Goal: Communication & Community: Share content

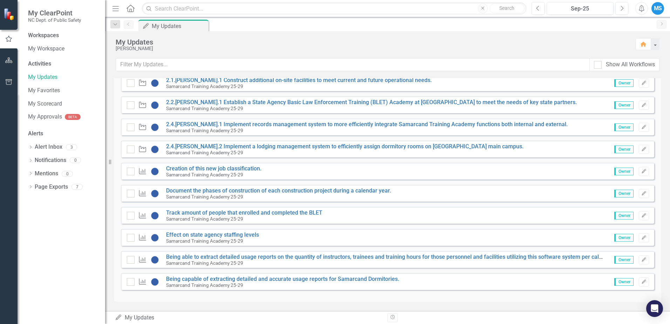
scroll to position [147, 0]
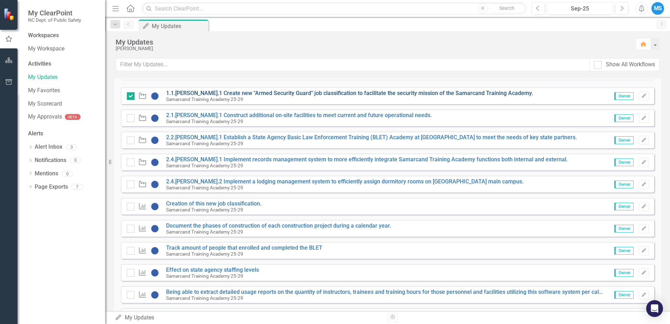
click at [289, 93] on link "1.1.[PERSON_NAME].1 Create new "Armed Security Guard" job classification to fac…" at bounding box center [349, 93] width 367 height 7
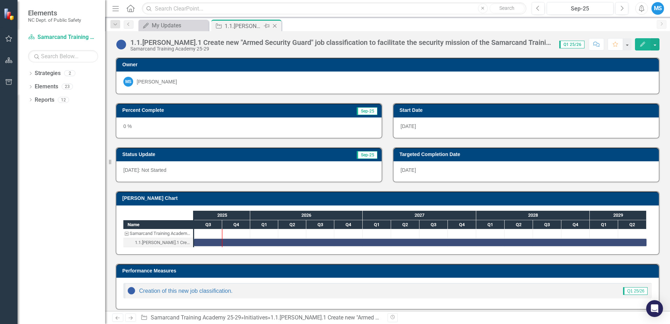
click at [252, 26] on div "1.1.[PERSON_NAME].1 Create new "Armed Security Guard" job classification to fac…" at bounding box center [243, 26] width 37 height 9
click at [273, 24] on icon at bounding box center [275, 26] width 4 height 4
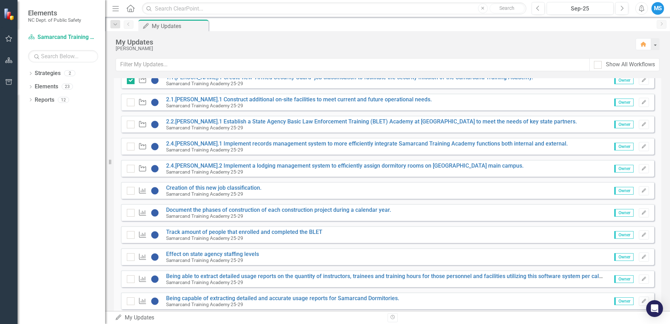
scroll to position [175, 0]
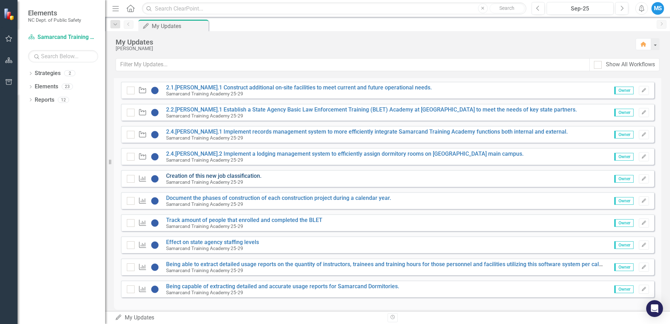
click at [207, 174] on link "Creation of this new job classification." at bounding box center [213, 175] width 95 height 7
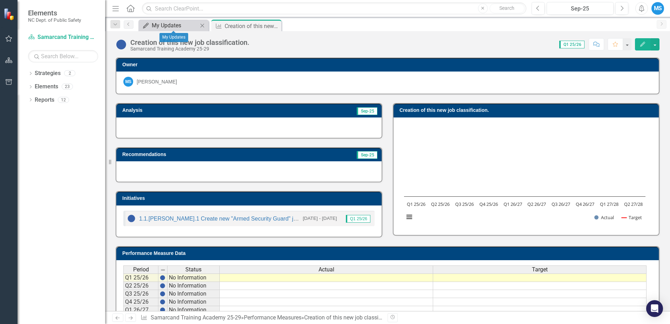
click at [176, 21] on div "My Updates" at bounding box center [175, 25] width 46 height 9
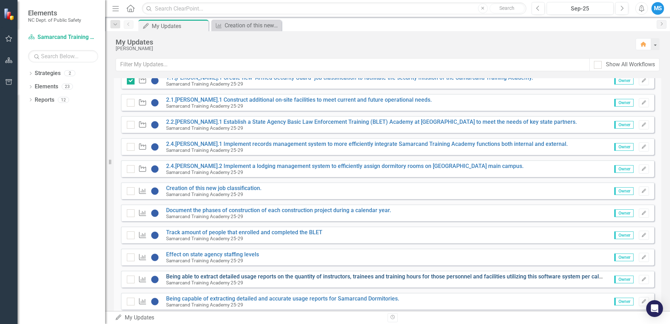
scroll to position [175, 0]
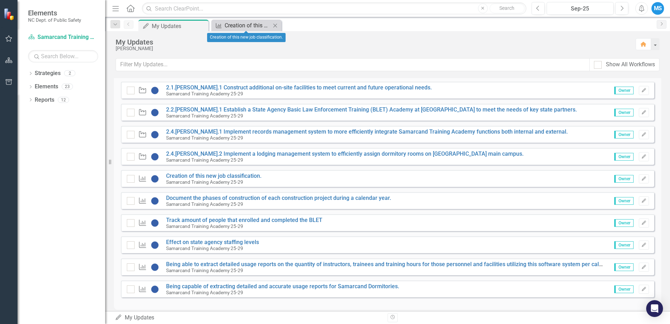
click at [237, 25] on div "Creation of this new job classification." at bounding box center [248, 25] width 46 height 9
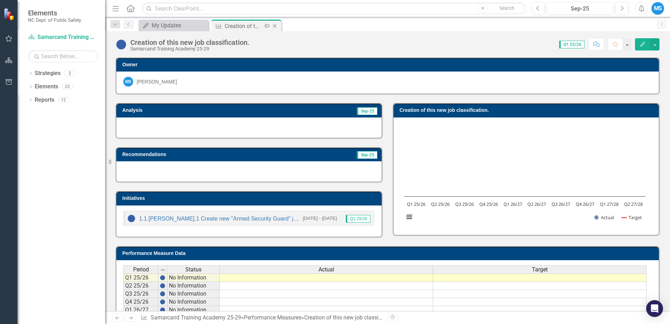
click at [276, 26] on icon "Close" at bounding box center [274, 26] width 7 height 6
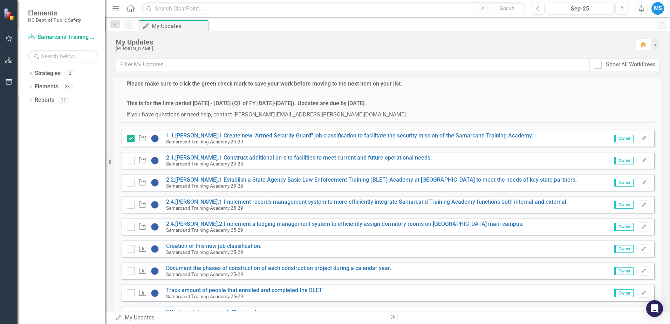
scroll to position [140, 0]
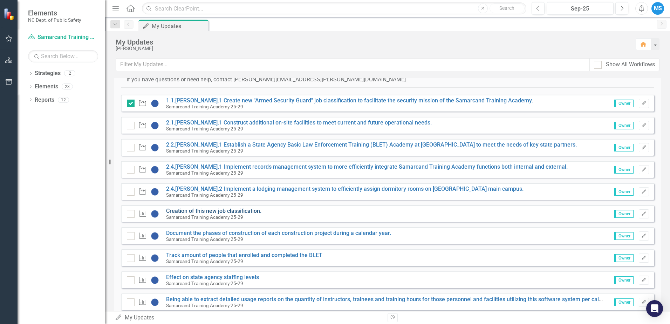
click at [231, 210] on link "Creation of this new job classification." at bounding box center [213, 210] width 95 height 7
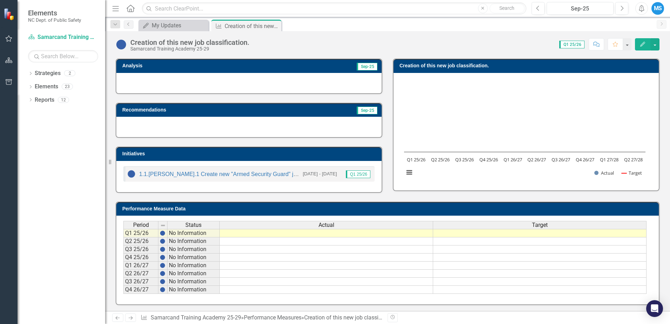
scroll to position [46, 0]
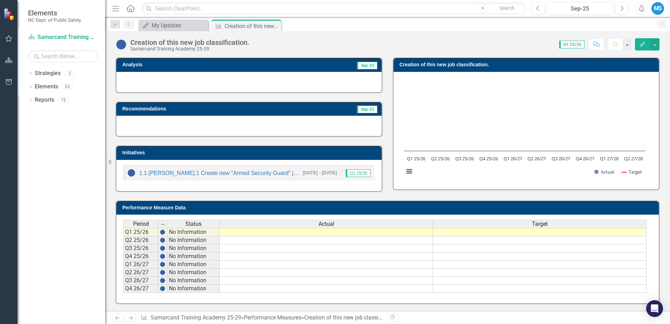
click at [330, 232] on td at bounding box center [326, 232] width 213 height 8
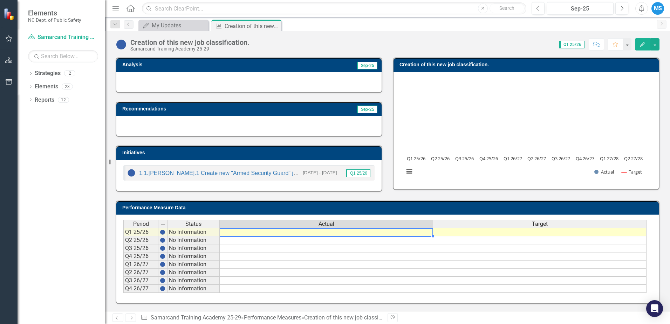
click at [330, 232] on td at bounding box center [326, 232] width 213 height 8
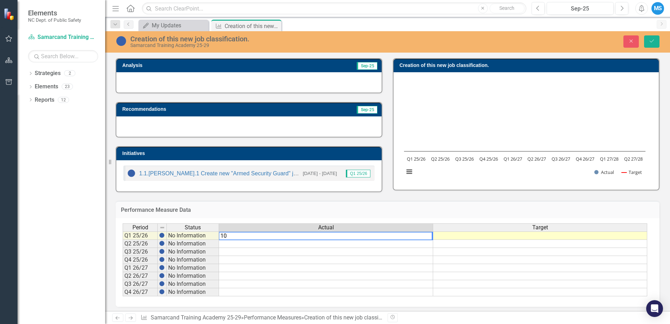
type textarea "10"
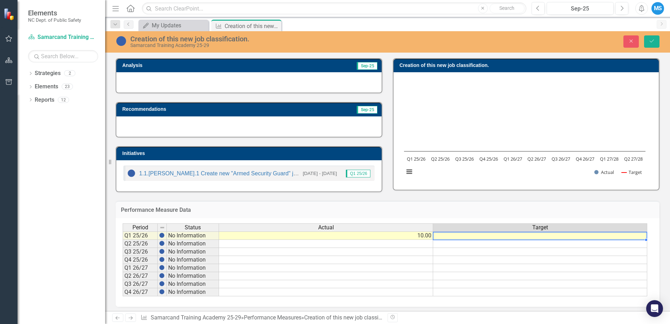
click at [521, 234] on td at bounding box center [540, 235] width 214 height 8
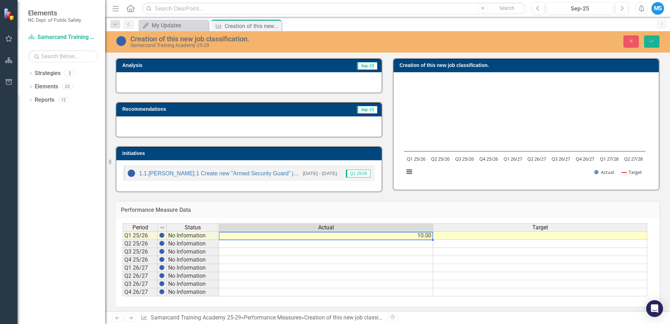
click at [420, 237] on td "10.00" at bounding box center [326, 235] width 214 height 8
type textarea "1"
type textarea "0.0"
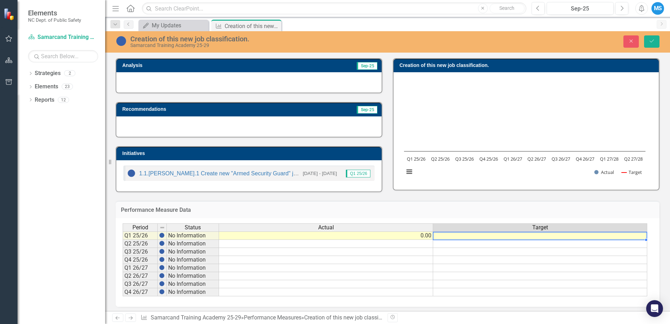
click at [503, 235] on td at bounding box center [540, 235] width 214 height 8
click at [488, 235] on td at bounding box center [540, 235] width 214 height 8
type textarea "10"
click at [499, 277] on td at bounding box center [540, 276] width 214 height 8
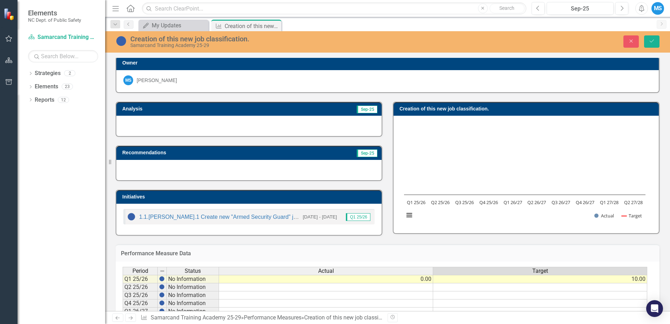
scroll to position [0, 0]
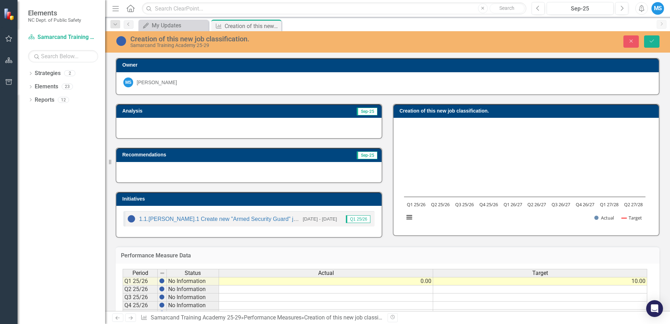
click at [152, 155] on h3 "Recommendations" at bounding box center [208, 154] width 172 height 5
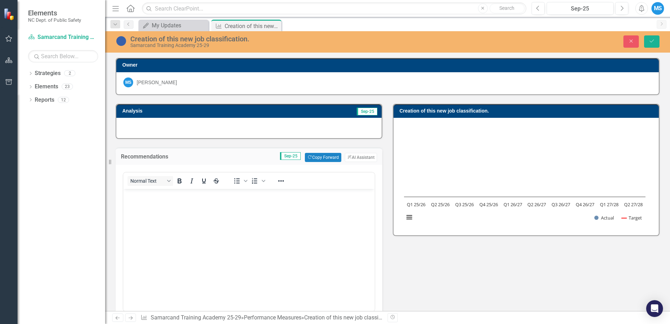
click at [441, 271] on div "Analysis Sep-25 Recommendations Sep-25 Copy Forward Copy Forward ClearPoint AI …" at bounding box center [387, 244] width 554 height 298
click at [140, 157] on h3 "Recommendations" at bounding box center [163, 156] width 84 height 6
click at [156, 154] on h3 "Recommendations" at bounding box center [163, 156] width 84 height 6
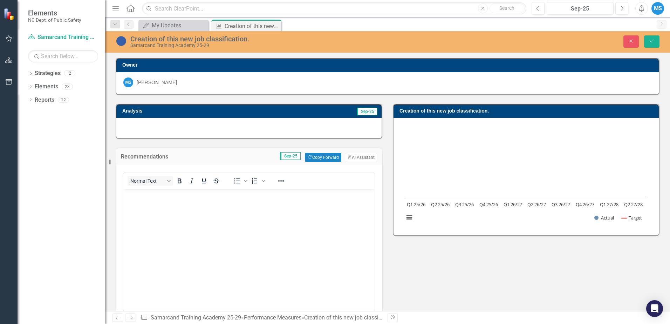
click at [156, 154] on h3 "Recommendations" at bounding box center [163, 156] width 84 height 6
click at [177, 205] on body "Rich Text Area. Press ALT-0 for help." at bounding box center [248, 241] width 251 height 105
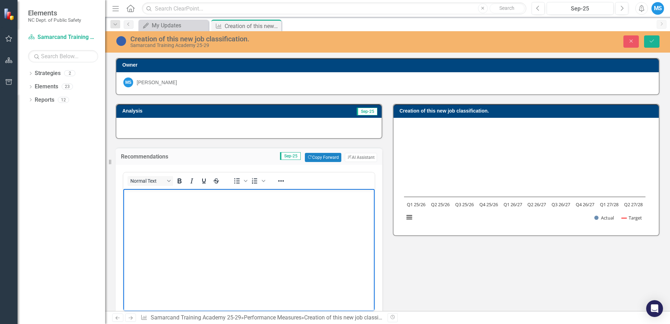
click at [200, 127] on div at bounding box center [248, 128] width 265 height 20
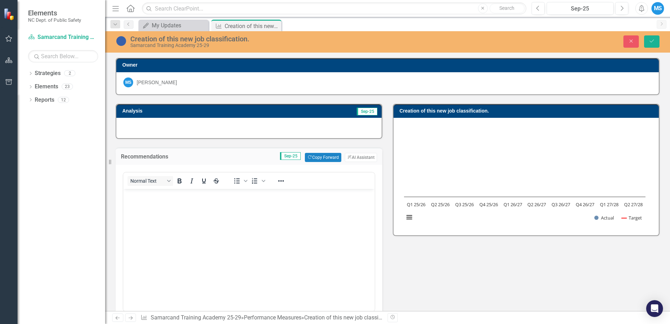
click at [438, 268] on div "Analysis Sep-25 Recommendations Sep-25 Copy Forward Copy Forward ClearPoint AI …" at bounding box center [387, 244] width 554 height 298
click at [225, 125] on div at bounding box center [248, 128] width 265 height 20
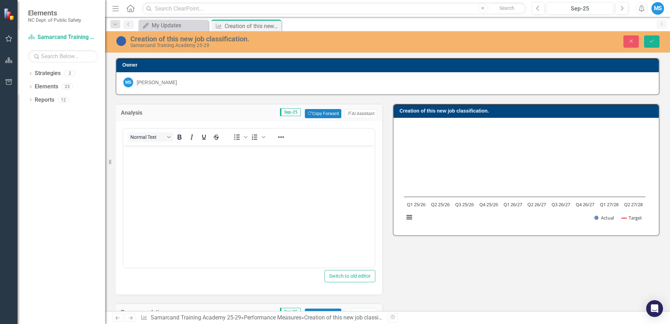
click at [434, 276] on div "Analysis Sep-25 Copy Forward Copy Forward ClearPoint AI AI Assistant Normal Tex…" at bounding box center [387, 322] width 554 height 454
click at [654, 41] on icon "Save" at bounding box center [651, 41] width 6 height 5
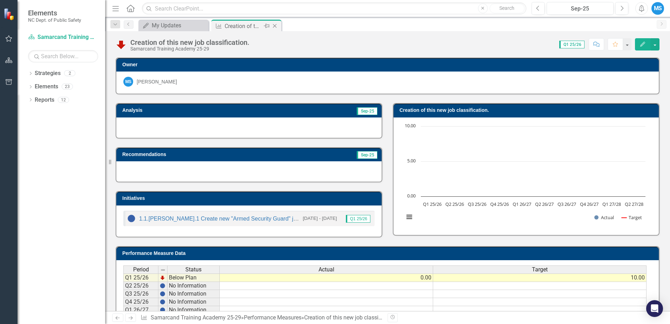
click at [275, 26] on icon at bounding box center [275, 26] width 4 height 4
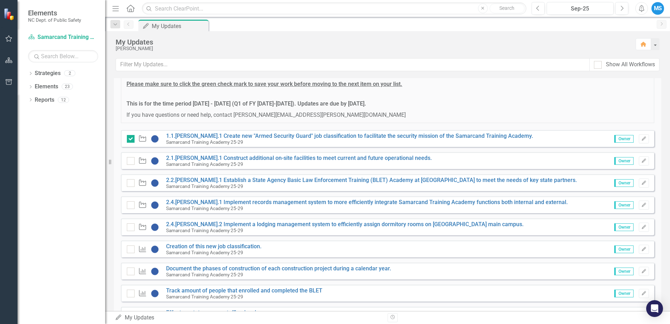
scroll to position [112, 0]
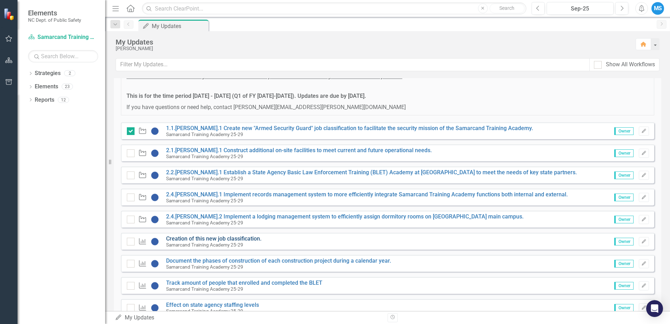
click at [214, 238] on link "Creation of this new job classification." at bounding box center [213, 238] width 95 height 7
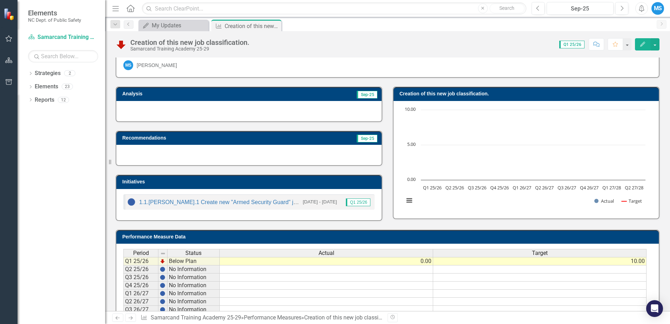
scroll to position [46, 0]
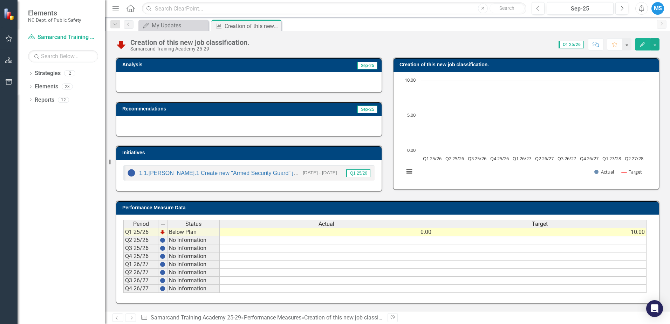
click at [627, 45] on button "button" at bounding box center [626, 44] width 9 height 12
click at [495, 39] on div "Score: 0.00 Q1 25/26 Completed Comment Favorite Edit" at bounding box center [456, 44] width 406 height 12
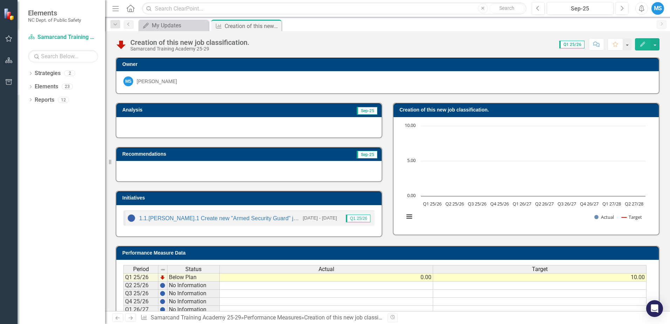
scroll to position [0, 0]
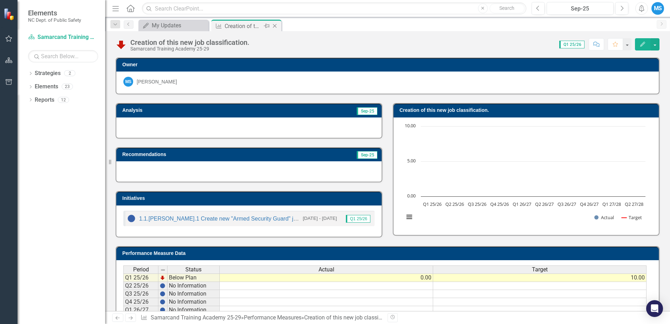
click at [274, 25] on icon at bounding box center [275, 26] width 4 height 4
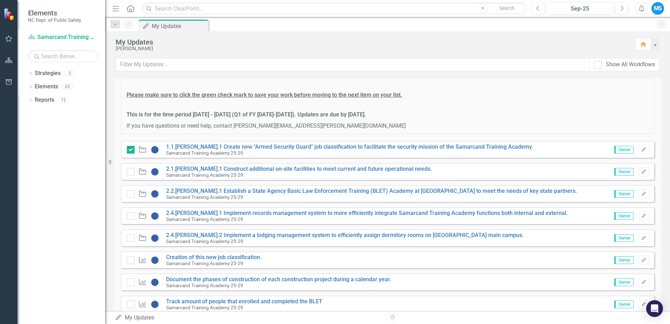
scroll to position [105, 0]
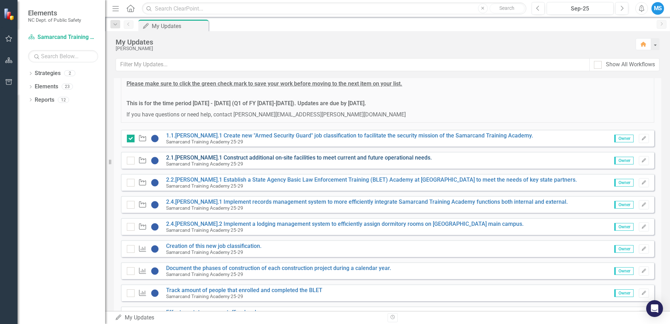
click at [268, 159] on link "2.1.[PERSON_NAME].1 Construct additional on-site facilities to meet current and…" at bounding box center [299, 157] width 266 height 7
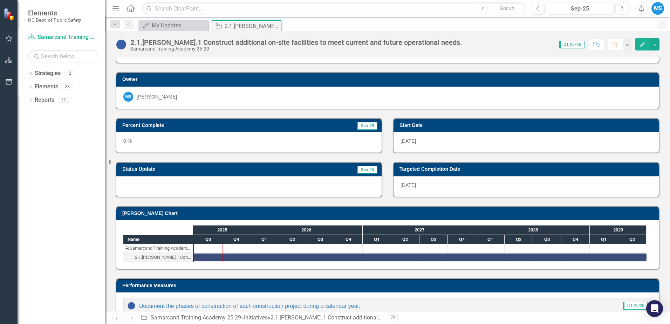
scroll to position [55, 0]
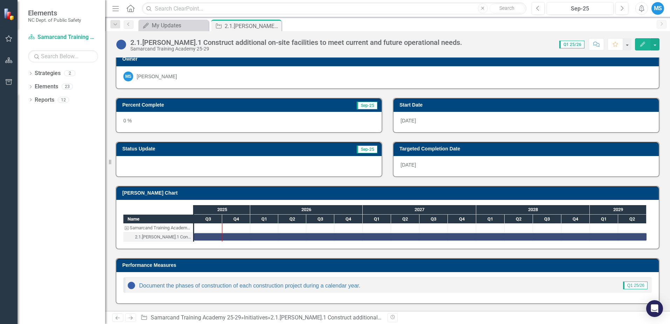
click at [184, 166] on div at bounding box center [248, 166] width 265 height 20
click at [183, 167] on div at bounding box center [248, 166] width 265 height 20
click at [210, 163] on div at bounding box center [248, 166] width 265 height 20
click at [147, 146] on h3 "Status Update" at bounding box center [199, 148] width 155 height 5
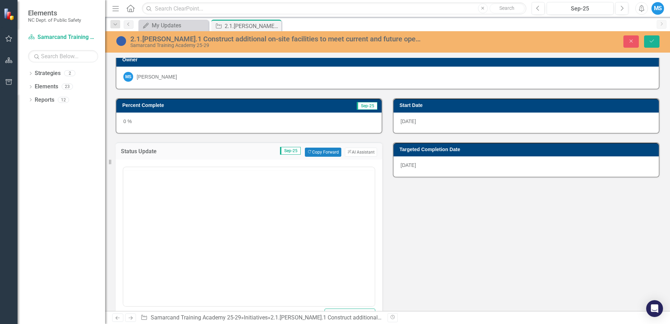
scroll to position [0, 0]
click at [150, 200] on body "Rich Text Area. Press ALT-0 for help." at bounding box center [248, 235] width 251 height 105
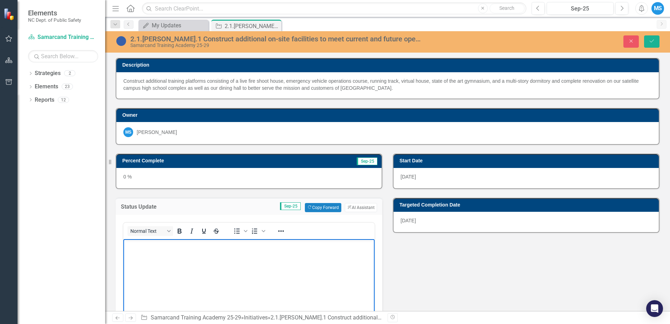
click at [145, 252] on body "Rich Text Area. Press ALT-0 for help." at bounding box center [248, 291] width 251 height 105
click at [195, 245] on p "[DATE]: Pending Funding," at bounding box center [249, 244] width 248 height 8
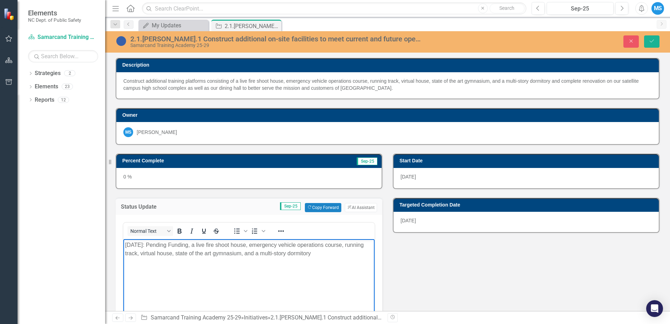
click at [199, 245] on p "[DATE]: Pending Funding, a live fire shoot house, emergency vehicle operations …" at bounding box center [249, 248] width 248 height 17
click at [191, 268] on body "[DATE]: Pending Funding, 1). Live fire shoot house, 2). Emergency vehicle opera…" at bounding box center [248, 291] width 251 height 105
click at [195, 243] on p "[DATE]: Pending Funding, 1). Live fire shoot house, 2). Emergency vehicle opera…" at bounding box center [249, 248] width 248 height 17
click at [367, 242] on p "[DATE]: Pending Funding for 1). Live fire shoot house, 2). Emergency vehicle op…" at bounding box center [249, 248] width 248 height 17
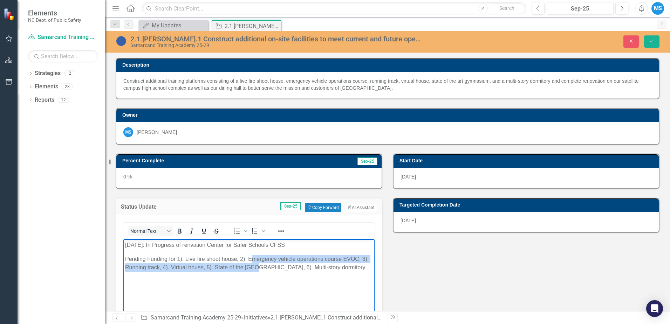
drag, startPoint x: 253, startPoint y: 262, endPoint x: 248, endPoint y: 259, distance: 6.0
click at [253, 263] on p "Pending Funding for 1). Live fire shoot house, 2). Emergency vehicle operations…" at bounding box center [249, 262] width 248 height 17
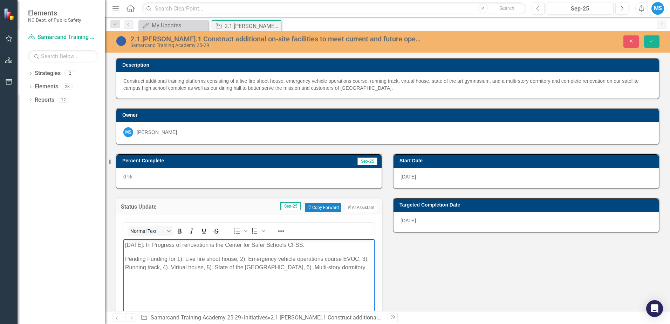
scroll to position [35, 0]
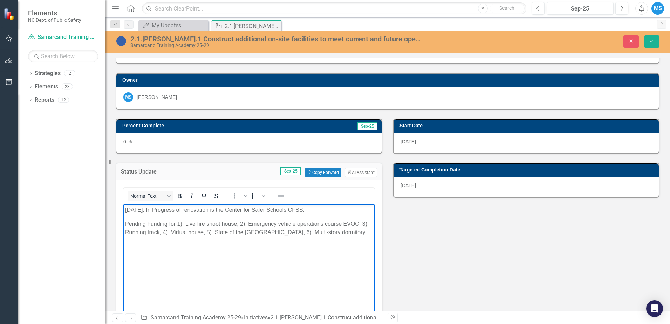
drag, startPoint x: 174, startPoint y: 222, endPoint x: 195, endPoint y: 251, distance: 35.6
click at [174, 222] on p "Pending Funding for 1). Live fire shoot house, 2). Emergency vehicle operations…" at bounding box center [249, 227] width 248 height 17
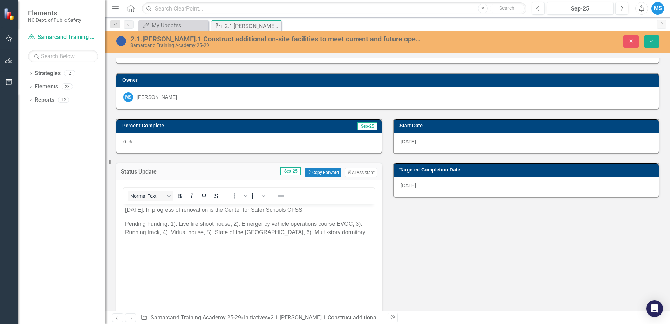
click at [181, 138] on div "0 %" at bounding box center [248, 143] width 265 height 20
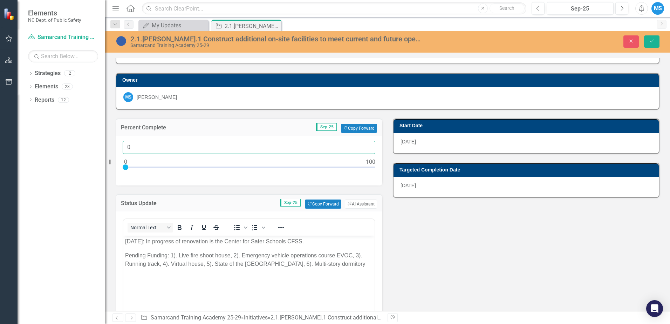
click at [365, 148] on input "0" at bounding box center [249, 147] width 253 height 13
click at [366, 146] on input "1" at bounding box center [249, 147] width 253 height 13
click at [366, 146] on input "2" at bounding box center [249, 147] width 253 height 13
click at [366, 146] on input "3" at bounding box center [249, 147] width 253 height 13
click at [366, 146] on input "4" at bounding box center [249, 147] width 253 height 13
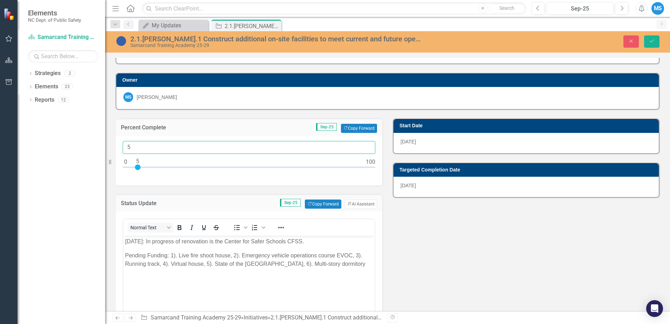
click at [365, 146] on input "5" at bounding box center [249, 147] width 253 height 13
click at [365, 146] on input "6" at bounding box center [249, 147] width 253 height 13
click at [365, 146] on input "7" at bounding box center [249, 147] width 253 height 13
click at [365, 146] on input "8" at bounding box center [249, 147] width 253 height 13
click at [365, 146] on input "9" at bounding box center [249, 147] width 253 height 13
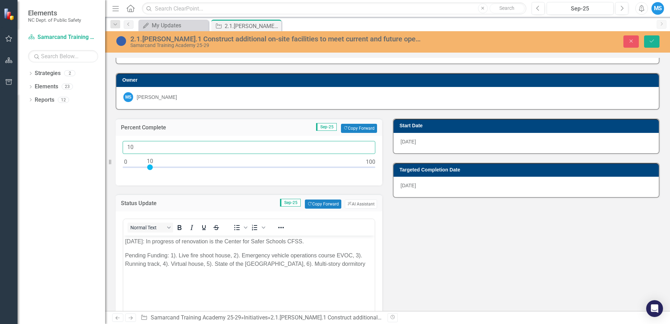
click at [365, 146] on input "10" at bounding box center [249, 147] width 253 height 13
click at [365, 150] on input "9" at bounding box center [249, 147] width 253 height 13
click at [365, 150] on input "8" at bounding box center [249, 147] width 253 height 13
click at [365, 150] on input "7" at bounding box center [249, 147] width 253 height 13
click at [365, 150] on input "6" at bounding box center [249, 147] width 253 height 13
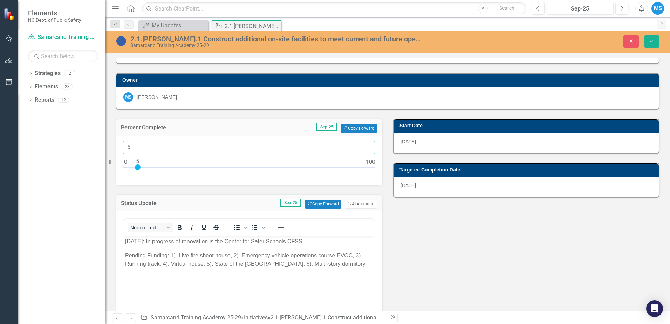
type input "5"
click at [365, 150] on input "5" at bounding box center [249, 147] width 253 height 13
click at [459, 256] on div "Percent Complete Sep-25 Copy Forward Copy Forward 5 Status Update Sep-25 Copy F…" at bounding box center [387, 247] width 554 height 275
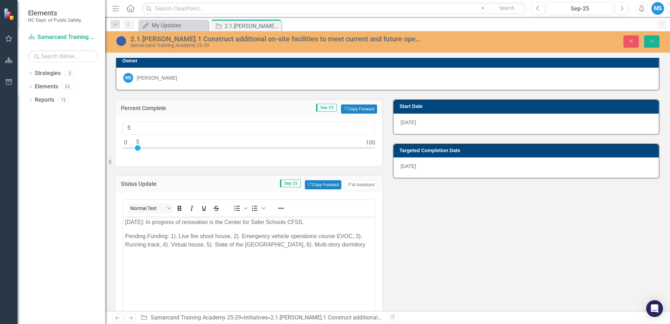
scroll to position [70, 0]
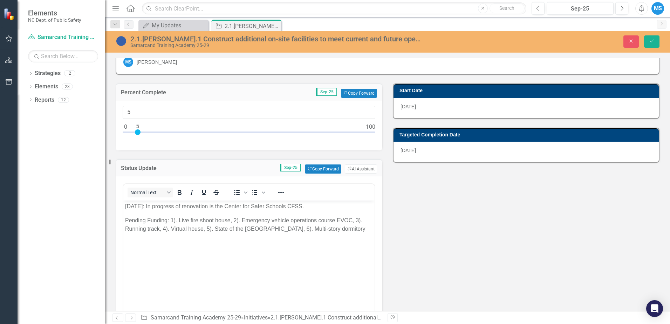
drag, startPoint x: 150, startPoint y: 227, endPoint x: 163, endPoint y: 237, distance: 16.7
click at [150, 227] on p "Pending Funding: 1). Live fire shoot house, 2). Emergency vehicle operations co…" at bounding box center [249, 224] width 248 height 17
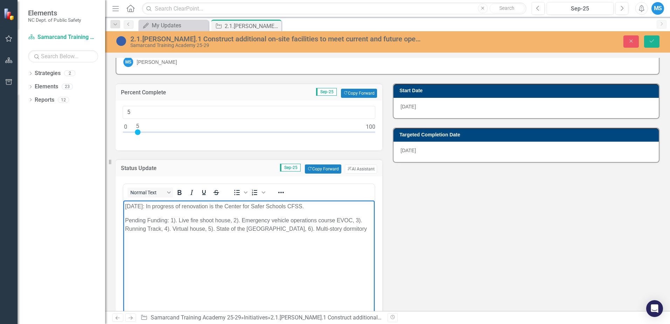
click at [275, 219] on p "Pending Funding: 1). Live fire shoot house, 2). Emergency vehicle operations co…" at bounding box center [249, 224] width 248 height 17
click at [359, 220] on p "Pending Funding: 1). Live fire shoot house, 2). Emergency Vehicle Operations Co…" at bounding box center [249, 224] width 248 height 17
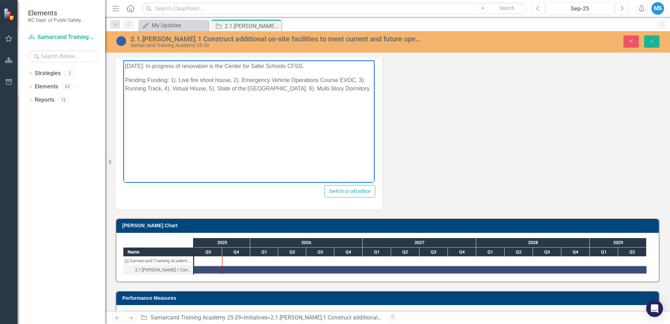
scroll to position [175, 0]
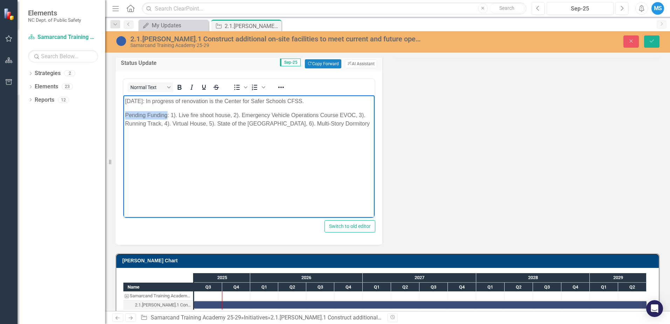
drag, startPoint x: 168, startPoint y: 114, endPoint x: 124, endPoint y: 110, distance: 44.7
click at [124, 110] on body "[DATE]: In progress of renovation is the Center for Safer Schools CFSS. Pending…" at bounding box center [248, 147] width 251 height 105
click at [179, 85] on icon "Bold" at bounding box center [180, 87] width 4 height 5
drag, startPoint x: 193, startPoint y: 163, endPoint x: 194, endPoint y: 144, distance: 19.3
click at [193, 162] on body "[DATE]: In progress of renovation is the Center for Safer Schools CFSS. Pending…" at bounding box center [248, 147] width 251 height 105
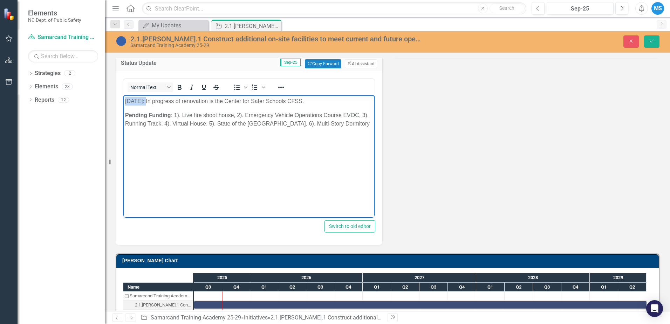
drag, startPoint x: 148, startPoint y: 100, endPoint x: 124, endPoint y: 101, distance: 24.2
click at [124, 101] on body "[DATE]: In progress of renovation is the Center for Safer Schools CFSS. Pending…" at bounding box center [248, 147] width 251 height 105
click at [178, 87] on icon "Bold" at bounding box center [180, 87] width 4 height 5
drag, startPoint x: 302, startPoint y: 190, endPoint x: 200, endPoint y: 142, distance: 113.3
click at [199, 139] on body "[DATE] : In progress of renovation is the Center for Safer Schools CFSS. Pendin…" at bounding box center [248, 147] width 251 height 105
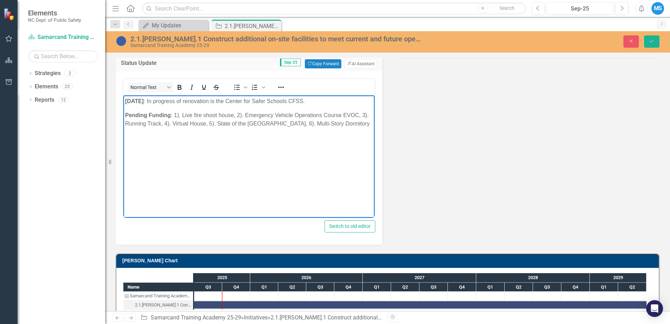
click at [314, 101] on p "[DATE] : In progress of renovation is the Center for Safer Schools CFSS." at bounding box center [249, 101] width 248 height 8
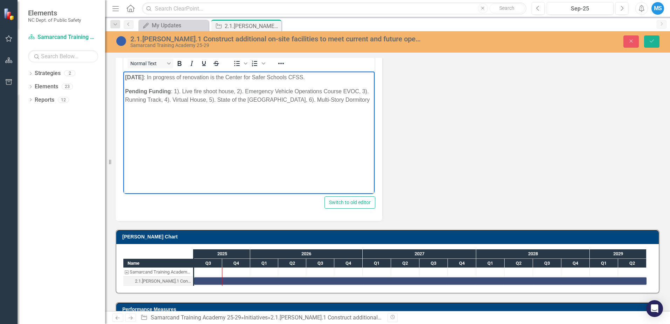
scroll to position [243, 0]
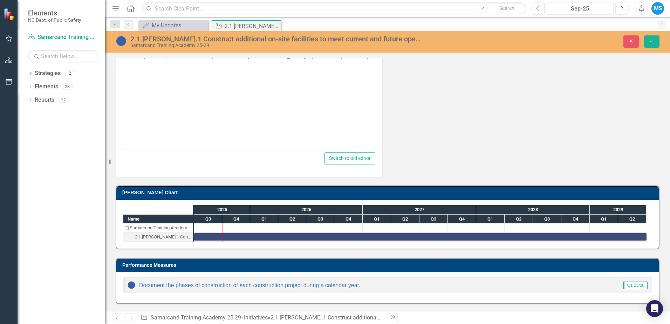
click at [471, 159] on div "Percent Complete Sep-25 Copy Forward Copy Forward 5 Status Update Sep-25 Copy F…" at bounding box center [387, 39] width 554 height 275
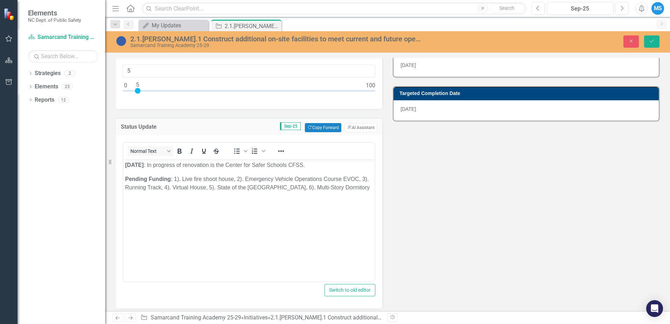
scroll to position [68, 0]
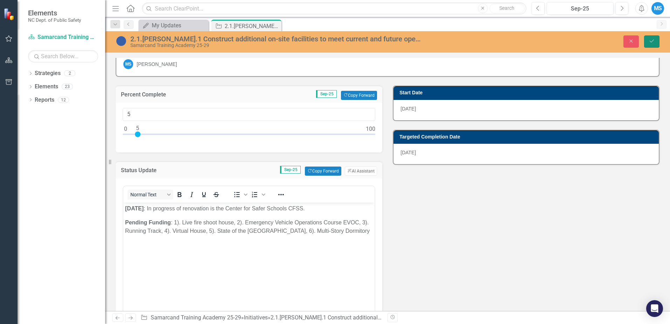
click at [653, 41] on icon "Save" at bounding box center [651, 41] width 6 height 5
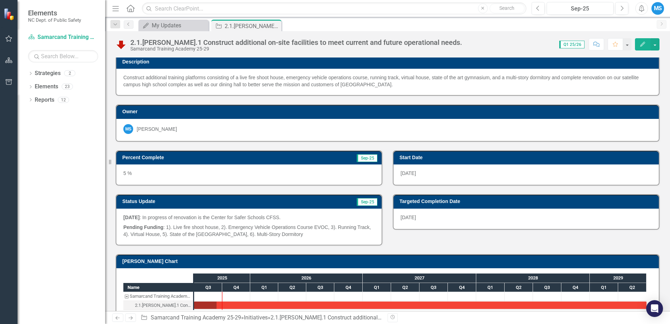
scroll to position [0, 0]
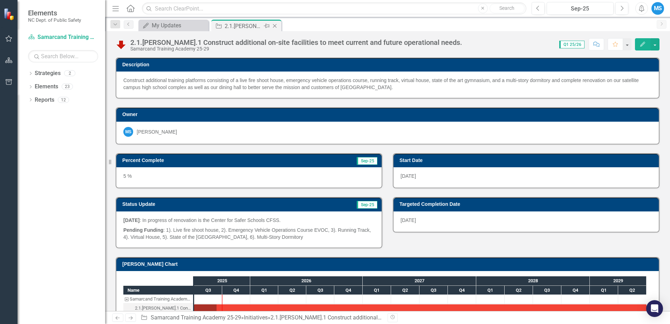
click at [247, 24] on div "2.1.[PERSON_NAME].1 Construct additional on-site facilities to meet current and…" at bounding box center [243, 26] width 37 height 9
click at [275, 25] on icon "Close" at bounding box center [274, 26] width 7 height 6
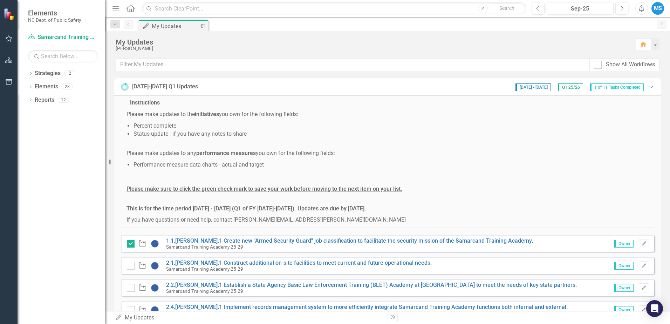
click at [177, 26] on div "My Updates" at bounding box center [175, 26] width 46 height 9
click at [277, 240] on link "1.1.[PERSON_NAME].1 Create new "Armed Security Guard" job classification to fac…" at bounding box center [349, 240] width 367 height 7
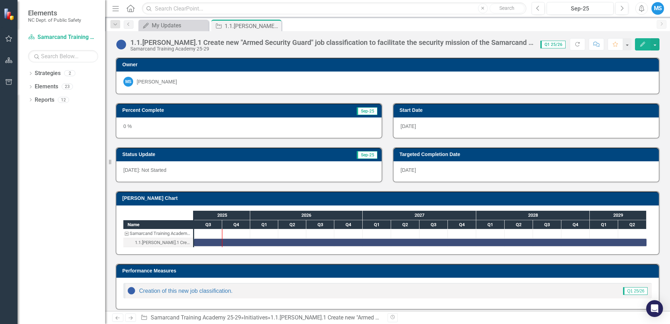
click at [194, 154] on h3 "Status Update" at bounding box center [199, 154] width 155 height 5
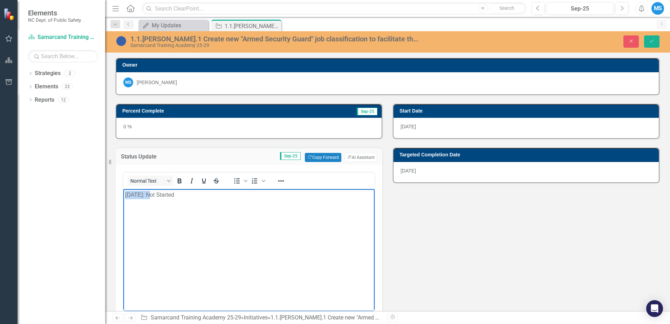
drag, startPoint x: 149, startPoint y: 194, endPoint x: 126, endPoint y: 196, distance: 22.5
click at [126, 196] on p "[DATE]: Not Started" at bounding box center [249, 195] width 248 height 8
click at [180, 181] on icon "Bold" at bounding box center [179, 181] width 8 height 8
click at [200, 219] on body "[DATE]: Not Started" at bounding box center [248, 241] width 251 height 105
click at [649, 41] on icon "Save" at bounding box center [651, 41] width 6 height 5
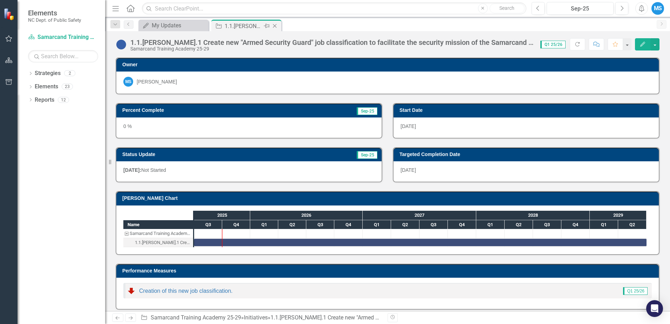
click at [258, 25] on div "1.1.[PERSON_NAME].1 Create new "Armed Security Guard" job classification to fac…" at bounding box center [243, 26] width 37 height 9
click at [275, 26] on icon "Close" at bounding box center [274, 26] width 7 height 6
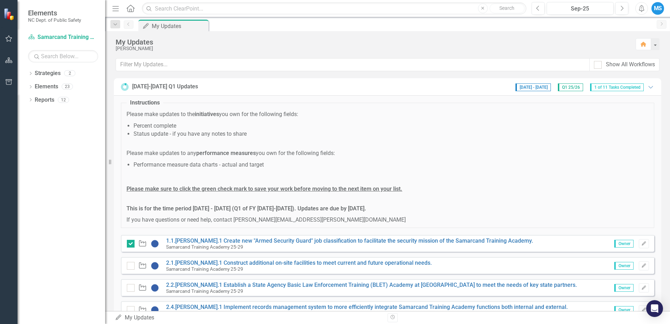
scroll to position [70, 0]
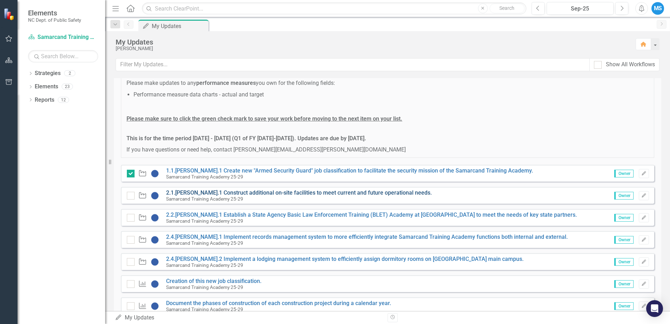
click at [260, 193] on link "2.1.[PERSON_NAME].1 Construct additional on-site facilities to meet current and…" at bounding box center [299, 192] width 266 height 7
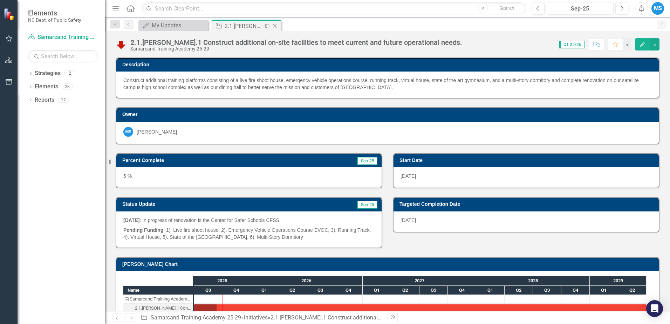
click at [240, 24] on div "2.1.[PERSON_NAME].1 Construct additional on-site facilities to meet current and…" at bounding box center [243, 26] width 37 height 9
click at [277, 26] on icon "Close" at bounding box center [274, 26] width 7 height 6
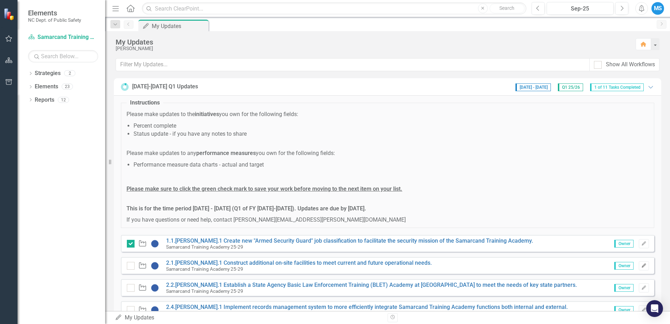
click at [640, 268] on button "Edit" at bounding box center [644, 265] width 10 height 9
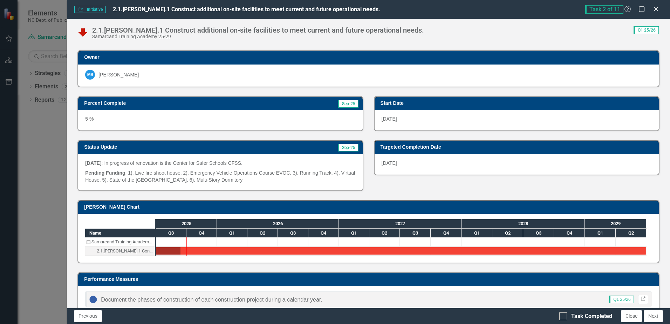
scroll to position [62, 0]
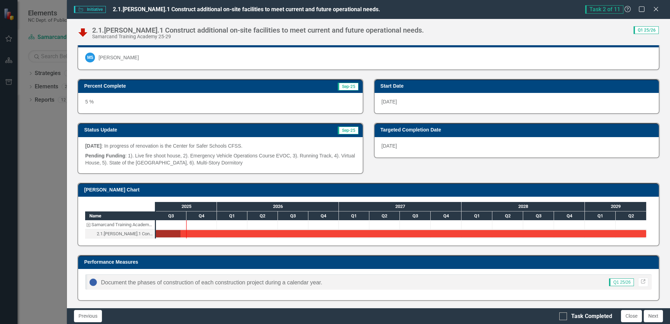
click at [362, 263] on h3 "Performance Measures" at bounding box center [369, 261] width 571 height 5
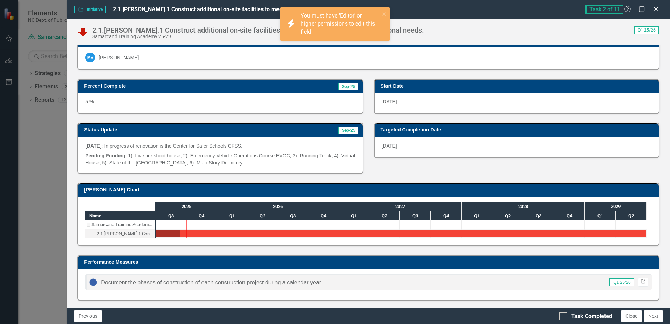
click at [321, 262] on h3 "Performance Measures" at bounding box center [369, 261] width 571 height 5
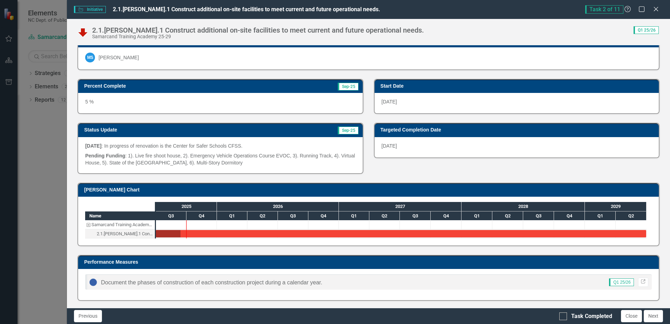
click at [331, 282] on div "Document the phases of construction of each construction project during a calen…" at bounding box center [368, 281] width 566 height 15
click at [565, 316] on div at bounding box center [563, 316] width 8 height 8
click at [564, 316] on input "Task Completed" at bounding box center [561, 314] width 5 height 5
checkbox input "true"
click at [634, 317] on button "Close" at bounding box center [631, 316] width 21 height 12
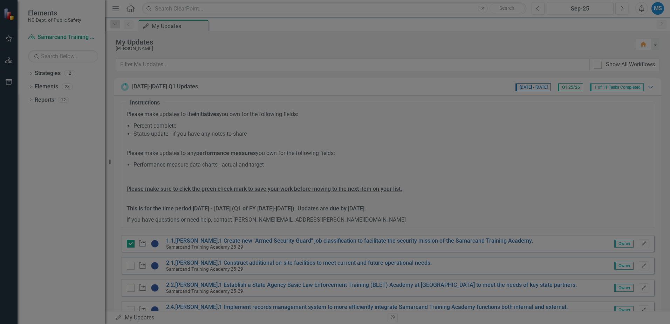
checkbox input "true"
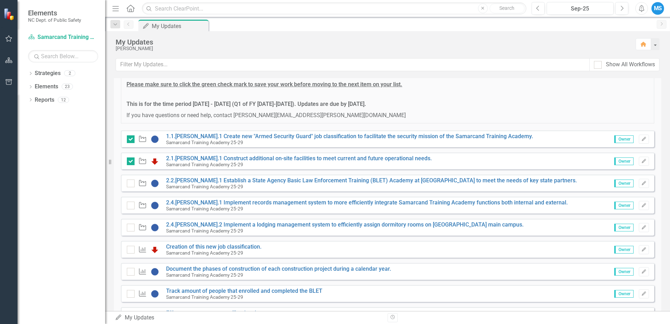
scroll to position [105, 0]
click at [641, 182] on icon "Edit" at bounding box center [643, 182] width 5 height 4
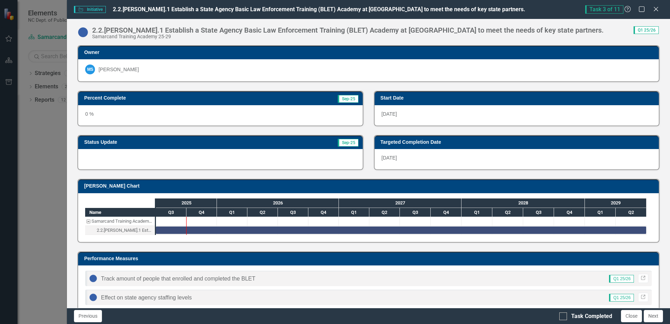
click at [164, 154] on div at bounding box center [220, 159] width 284 height 20
click at [163, 154] on div at bounding box center [220, 159] width 284 height 20
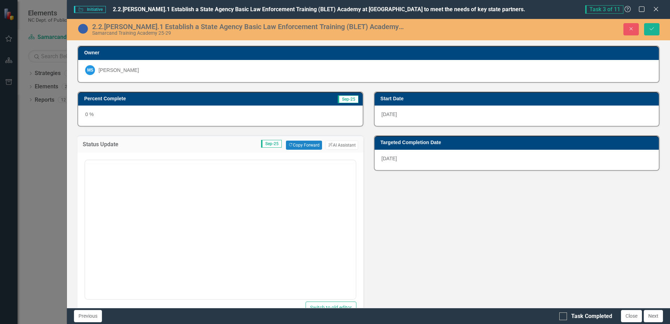
scroll to position [0, 0]
click at [145, 203] on body "Rich Text Area. Press ALT-0 for help." at bounding box center [220, 229] width 270 height 105
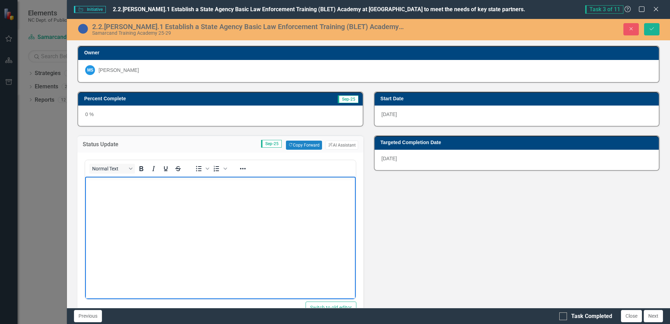
click at [121, 193] on body "Rich Text Area. Press ALT-0 for help." at bounding box center [220, 229] width 270 height 105
click at [86, 180] on body "Preparation and Planning is in Progress: Official Start Date Is Pending" at bounding box center [220, 229] width 270 height 105
drag, startPoint x: 114, startPoint y: 182, endPoint x: 81, endPoint y: 184, distance: 33.7
click at [85, 184] on html "[DATE]: Preparation and Planning is in Progress: Official Start Date Is Pending" at bounding box center [220, 229] width 270 height 105
drag, startPoint x: 137, startPoint y: 169, endPoint x: 54, endPoint y: 8, distance: 180.3
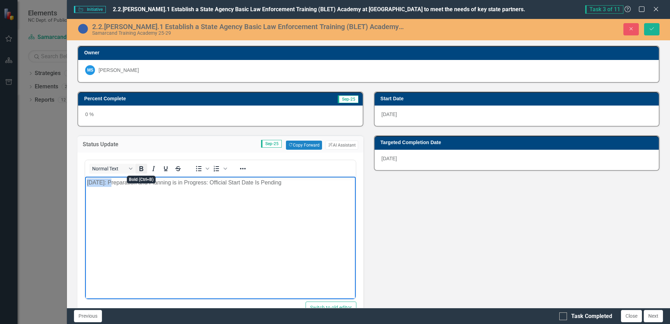
click at [137, 169] on icon "Bold" at bounding box center [141, 168] width 8 height 8
drag, startPoint x: 164, startPoint y: 209, endPoint x: 213, endPoint y: 206, distance: 49.5
click at [165, 209] on body "[DATE]: Preparation and Planning is in Progress: Official Start Date Is Pending" at bounding box center [220, 229] width 270 height 105
click at [123, 214] on body "[DATE]: Preparation and Planning is in Progress: Official Start Date Is Pending" at bounding box center [220, 229] width 270 height 105
click at [290, 185] on p "[DATE]: Preparation and Planning is in Progress: Official Start Date Is Pending" at bounding box center [220, 182] width 267 height 8
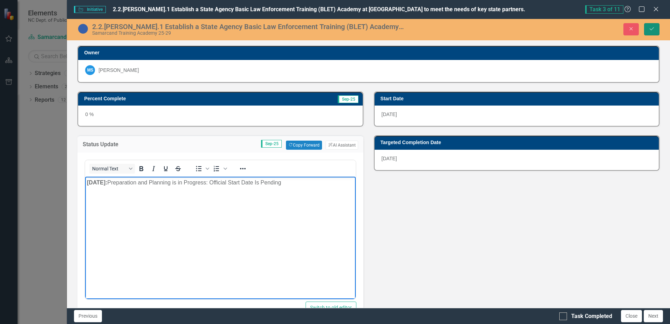
click at [652, 30] on icon "Save" at bounding box center [651, 28] width 6 height 5
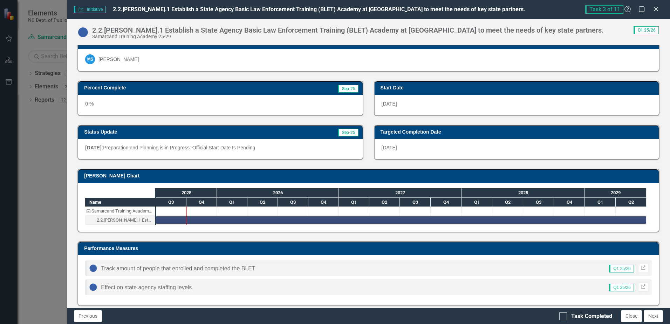
scroll to position [15, 0]
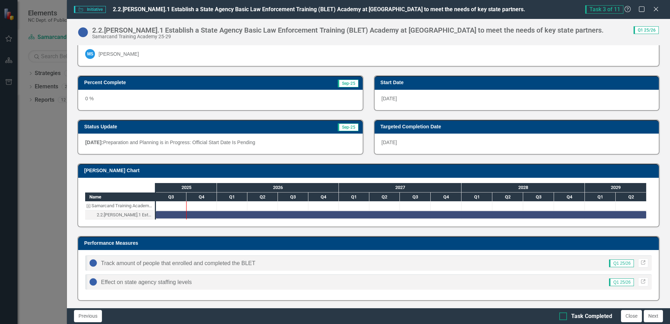
click at [567, 319] on div "Task Completed" at bounding box center [585, 316] width 53 height 8
click at [564, 317] on input "Task Completed" at bounding box center [561, 314] width 5 height 5
checkbox input "true"
click at [634, 318] on button "Close" at bounding box center [631, 316] width 21 height 12
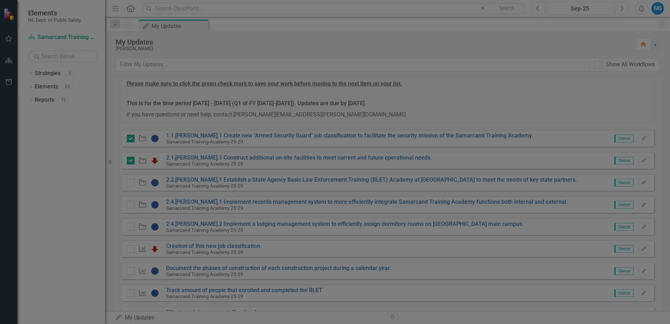
checkbox input "true"
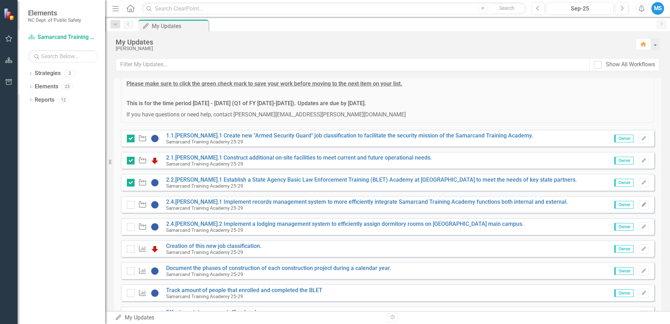
click at [641, 205] on icon "Edit" at bounding box center [643, 204] width 5 height 4
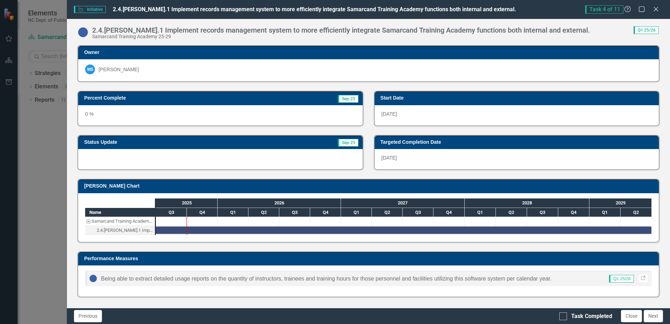
click at [156, 157] on div at bounding box center [220, 159] width 284 height 20
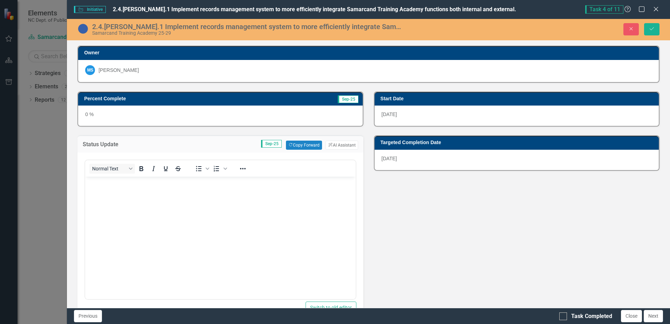
scroll to position [0, 0]
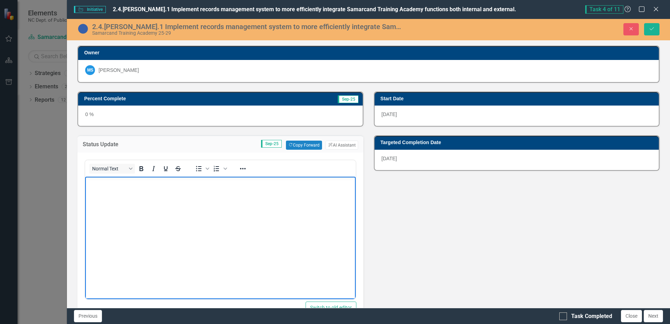
click at [134, 187] on body "Rich Text Area. Press ALT-0 for help." at bounding box center [220, 229] width 270 height 105
click at [117, 184] on p "[DATE]:" at bounding box center [220, 182] width 267 height 8
drag, startPoint x: 109, startPoint y: 182, endPoint x: 164, endPoint y: 360, distance: 186.0
click at [85, 183] on html "[DATE]: Has Been Implemented and In Use" at bounding box center [220, 229] width 270 height 105
click at [143, 169] on icon "Bold" at bounding box center [141, 168] width 4 height 5
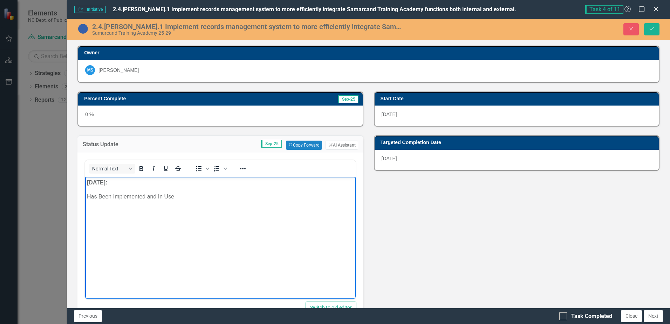
click at [85, 196] on body "[DATE]: Has Been Implemented and In Use" at bounding box center [220, 229] width 270 height 105
drag, startPoint x: 202, startPoint y: 182, endPoint x: 239, endPoint y: 186, distance: 36.3
click at [203, 182] on p "[DATE]: Has Been Implemented and In Use" at bounding box center [220, 182] width 267 height 8
click at [107, 182] on strong "[DATE]:" at bounding box center [97, 182] width 20 height 6
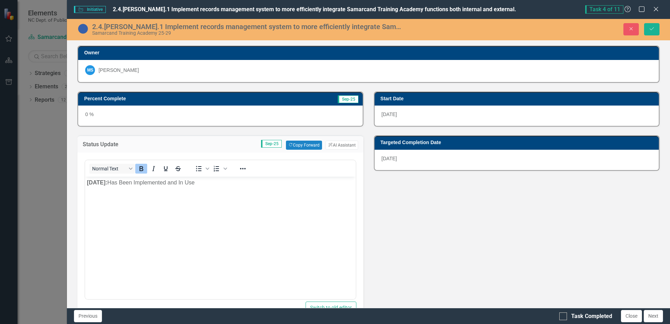
click at [212, 100] on h3 "Percent Complete" at bounding box center [175, 98] width 182 height 5
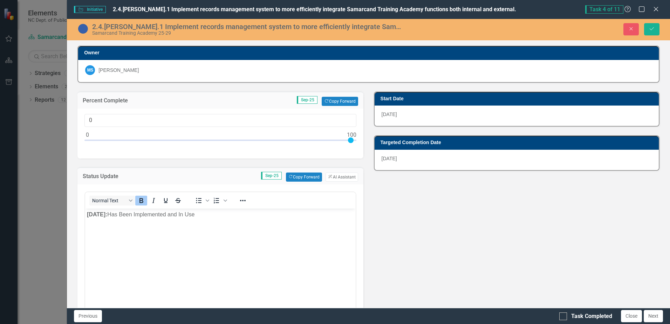
click at [353, 139] on div at bounding box center [220, 141] width 272 height 9
type input "100"
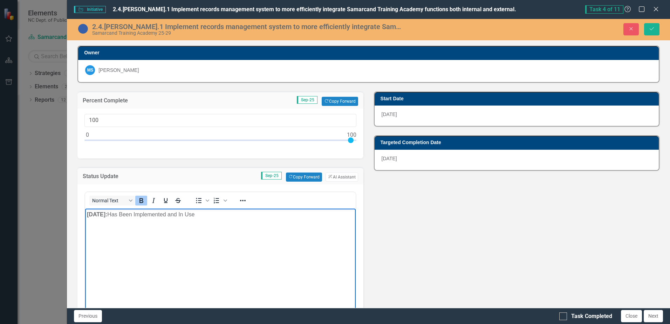
click at [107, 214] on strong "[DATE]:" at bounding box center [97, 214] width 20 height 6
click at [142, 198] on icon "Bold" at bounding box center [141, 200] width 8 height 8
click at [231, 240] on body "[DATE]: Acadis h as been implemented and is currently in use." at bounding box center [220, 260] width 270 height 105
drag, startPoint x: 259, startPoint y: 256, endPoint x: 259, endPoint y: 252, distance: 3.9
click at [259, 255] on body "[DATE]: Acadis h as been implemented and is currently in use." at bounding box center [220, 260] width 270 height 105
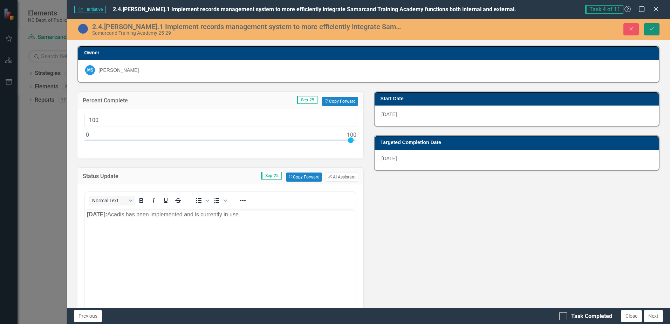
click at [653, 28] on icon "submit" at bounding box center [652, 28] width 4 height 3
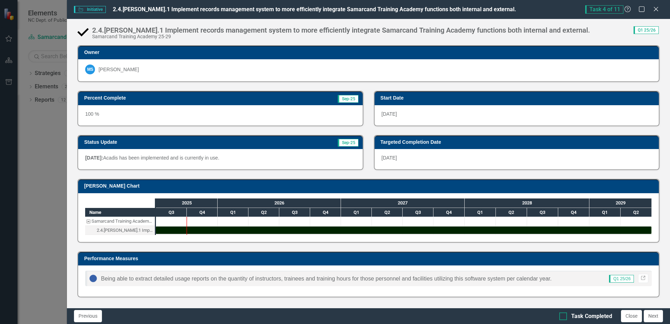
click at [563, 317] on div at bounding box center [563, 316] width 8 height 8
click at [563, 317] on input "Task Completed" at bounding box center [561, 314] width 5 height 5
checkbox input "true"
click at [632, 316] on button "Close" at bounding box center [631, 316] width 21 height 12
checkbox input "true"
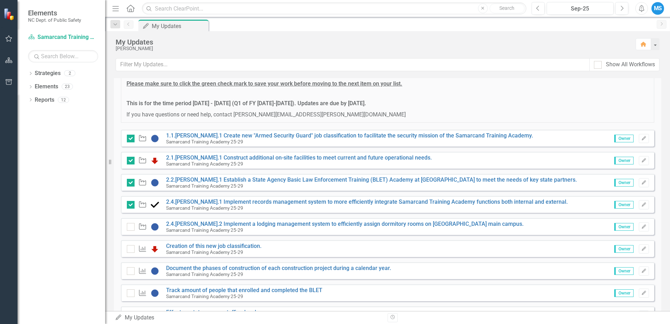
scroll to position [140, 0]
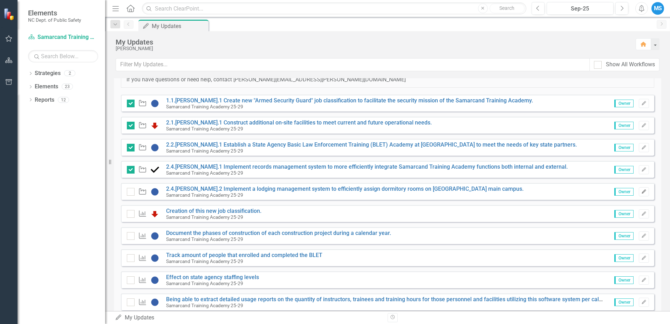
click at [641, 193] on icon "Edit" at bounding box center [643, 192] width 5 height 4
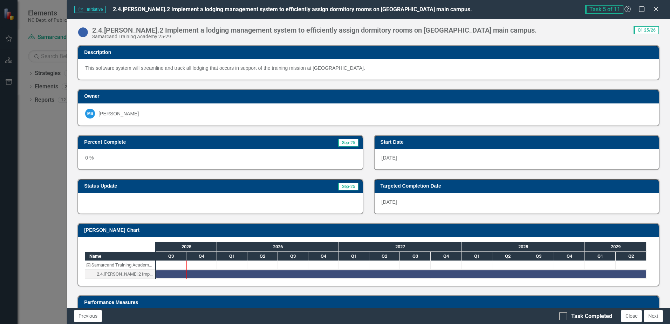
click at [176, 186] on h3 "Status Update" at bounding box center [167, 185] width 167 height 5
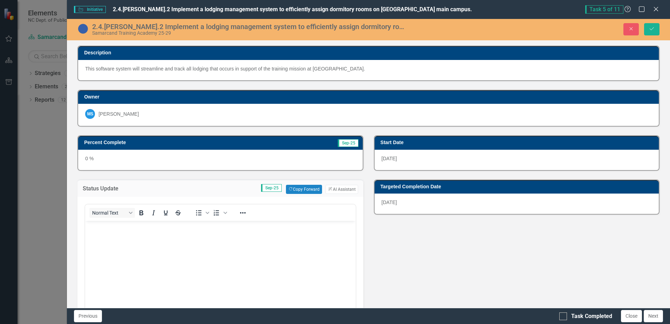
scroll to position [0, 0]
click at [96, 231] on body "Rich Text Area. Press ALT-0 for help." at bounding box center [220, 272] width 270 height 105
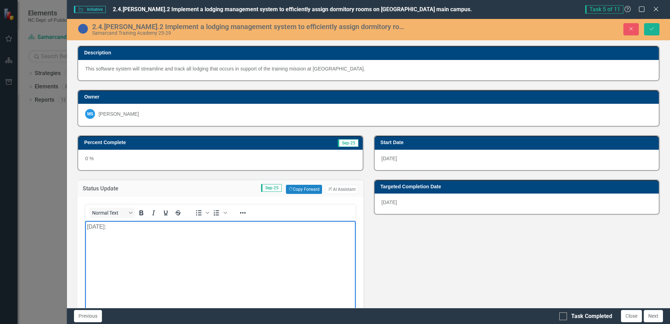
drag, startPoint x: 127, startPoint y: 230, endPoint x: 82, endPoint y: 229, distance: 45.6
click at [85, 229] on html "[DATE]:" at bounding box center [220, 272] width 270 height 105
click at [142, 214] on icon "Bold" at bounding box center [141, 212] width 8 height 8
click at [136, 227] on p "[DATE]:" at bounding box center [220, 226] width 267 height 8
click at [142, 212] on icon "Bold" at bounding box center [141, 212] width 8 height 8
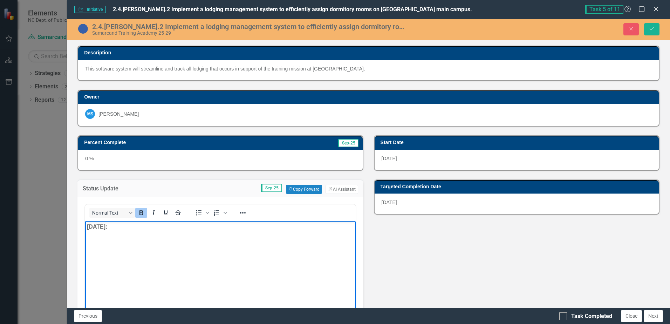
click at [126, 227] on p "[DATE]: ﻿" at bounding box center [220, 226] width 267 height 8
click at [181, 228] on p "[DATE]: Pending Development" at bounding box center [220, 226] width 267 height 8
click at [143, 212] on icon "Bold" at bounding box center [141, 212] width 4 height 5
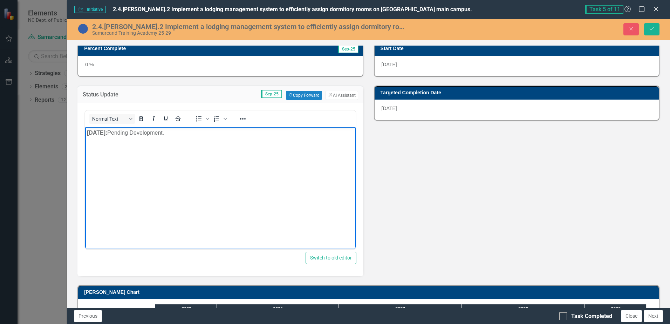
scroll to position [21, 0]
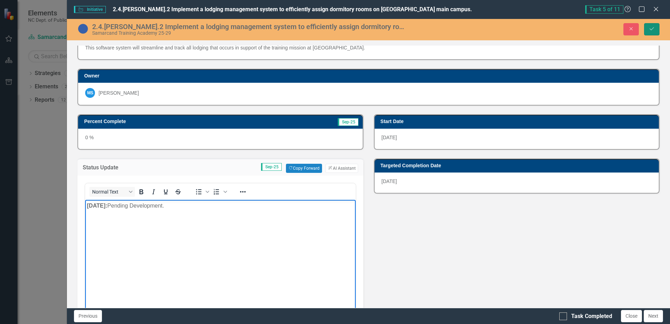
click at [649, 27] on icon "Save" at bounding box center [651, 28] width 6 height 5
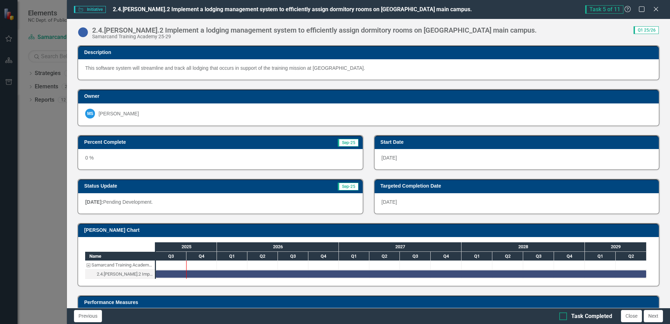
click at [562, 315] on input "Task Completed" at bounding box center [561, 314] width 5 height 5
checkbox input "true"
click at [632, 318] on button "Close" at bounding box center [631, 316] width 21 height 12
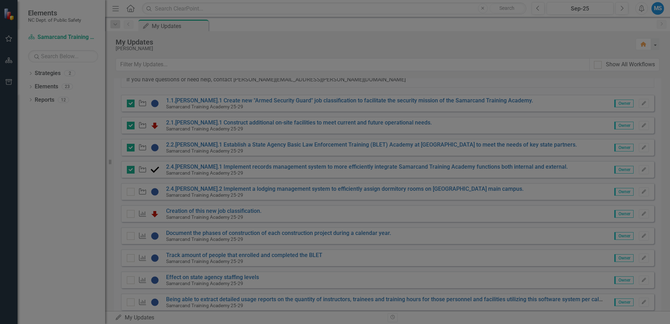
checkbox input "true"
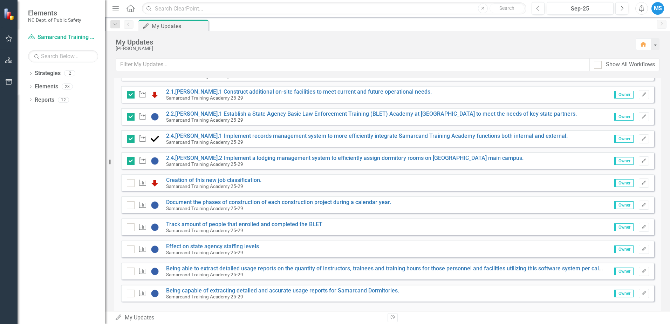
scroll to position [183, 0]
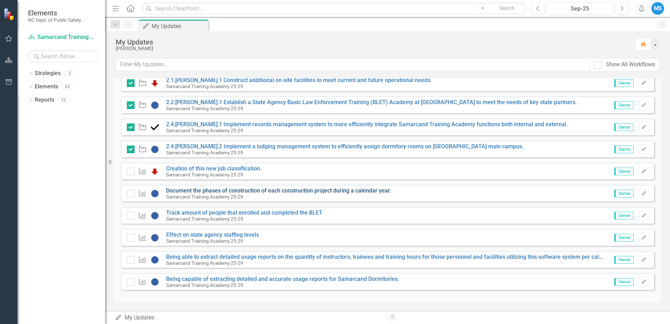
click at [273, 191] on link "Document the phases of construction of each construction project during a calen…" at bounding box center [278, 190] width 225 height 7
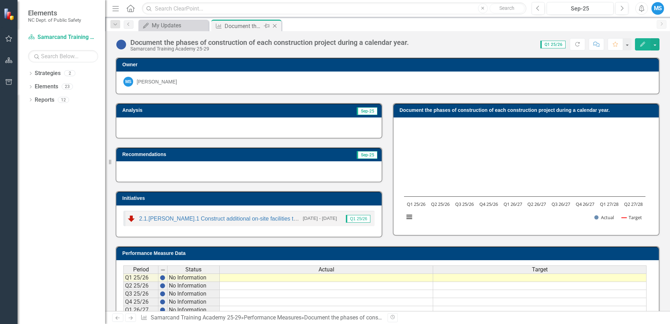
click at [274, 26] on icon "Close" at bounding box center [274, 26] width 7 height 6
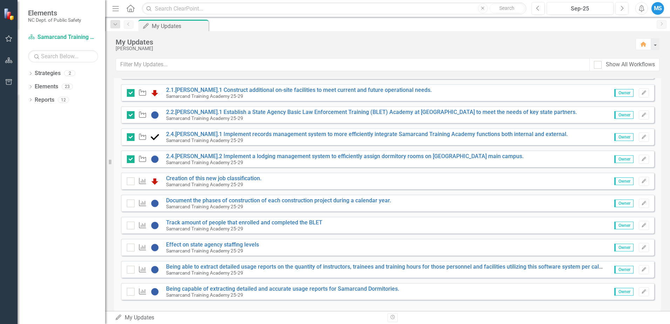
scroll to position [175, 0]
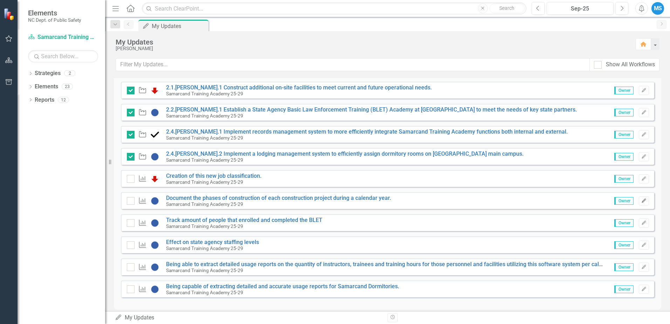
click at [641, 200] on button "Edit" at bounding box center [644, 200] width 10 height 9
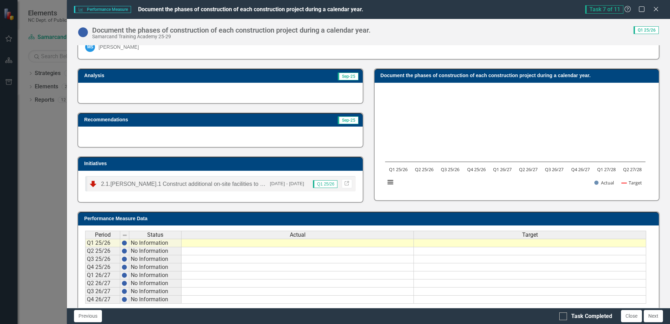
scroll to position [36, 0]
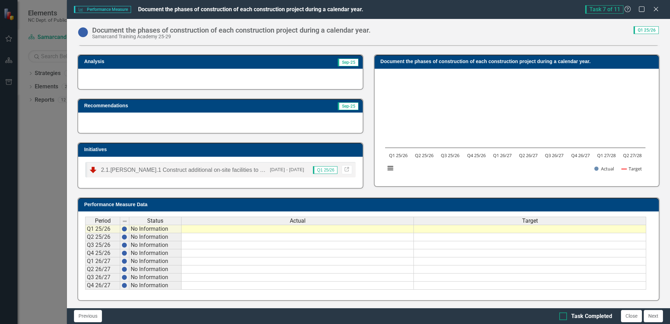
click at [568, 315] on div "Task Completed" at bounding box center [585, 316] width 53 height 8
click at [564, 315] on input "Task Completed" at bounding box center [561, 314] width 5 height 5
checkbox input "true"
click at [632, 317] on button "Close" at bounding box center [631, 316] width 21 height 12
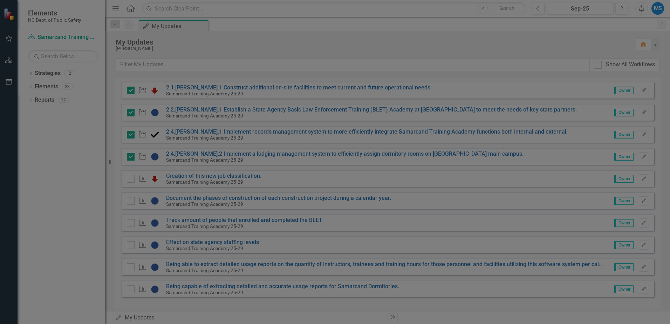
checkbox input "true"
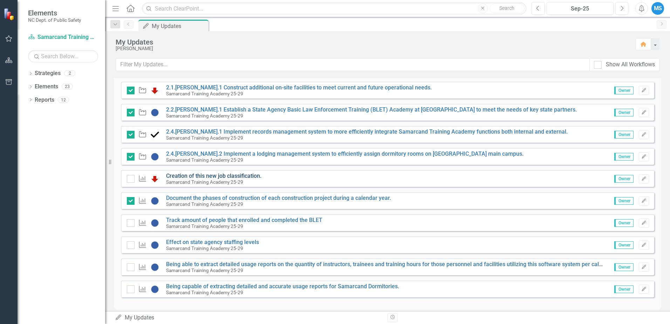
click at [206, 176] on link "Creation of this new job classification." at bounding box center [213, 175] width 95 height 7
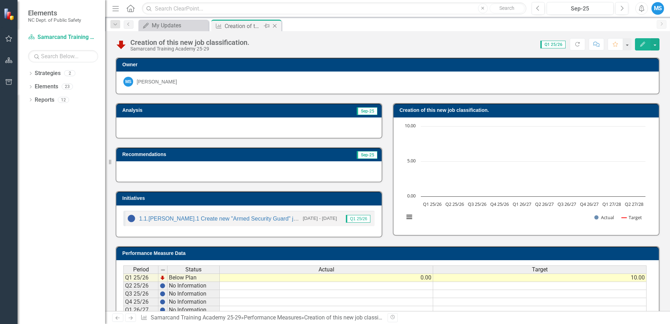
click at [275, 26] on icon "Close" at bounding box center [274, 26] width 7 height 6
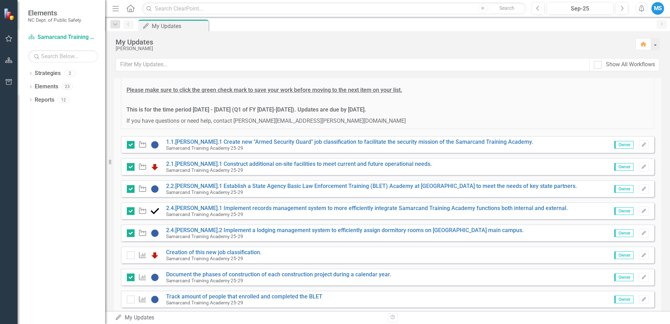
scroll to position [105, 0]
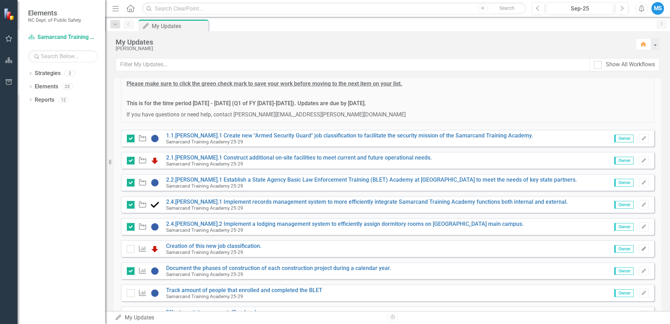
click at [641, 248] on icon "Edit" at bounding box center [643, 249] width 5 height 4
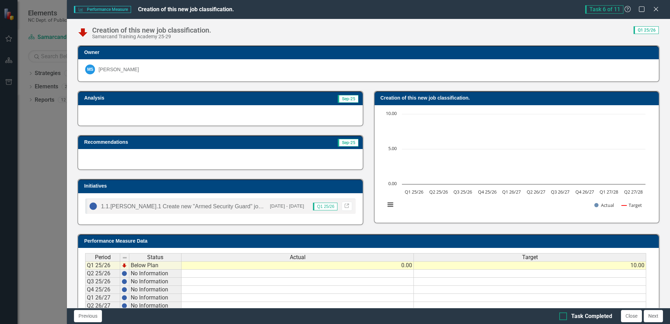
click at [566, 316] on div at bounding box center [563, 316] width 8 height 8
click at [564, 316] on input "Task Completed" at bounding box center [561, 314] width 5 height 5
checkbox input "true"
click at [631, 317] on button "Close" at bounding box center [631, 316] width 21 height 12
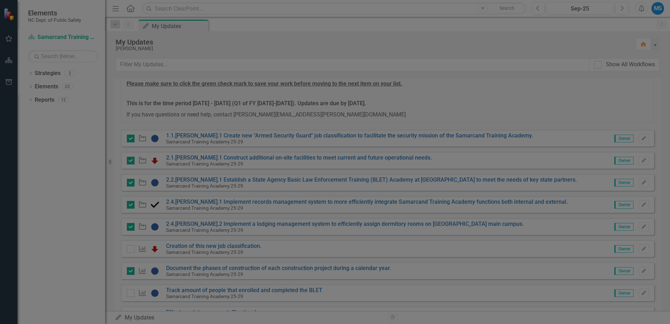
checkbox input "true"
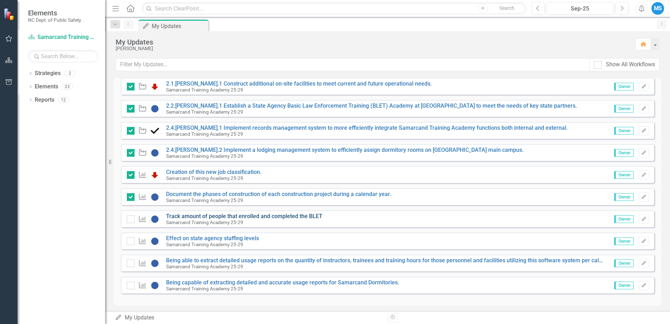
scroll to position [183, 0]
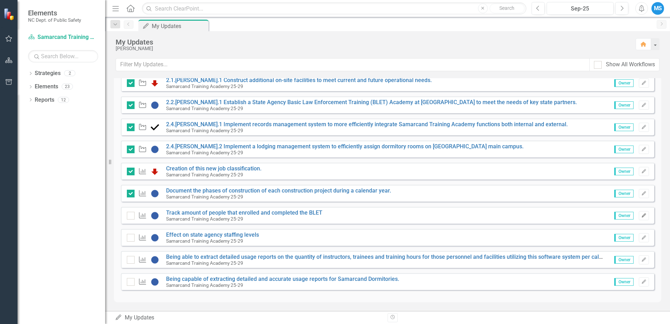
click at [641, 215] on icon "button" at bounding box center [643, 215] width 4 height 4
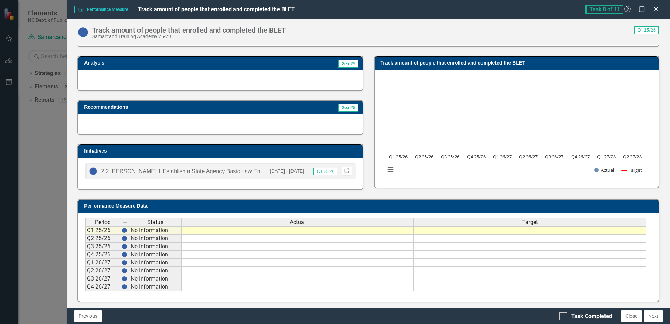
scroll to position [0, 0]
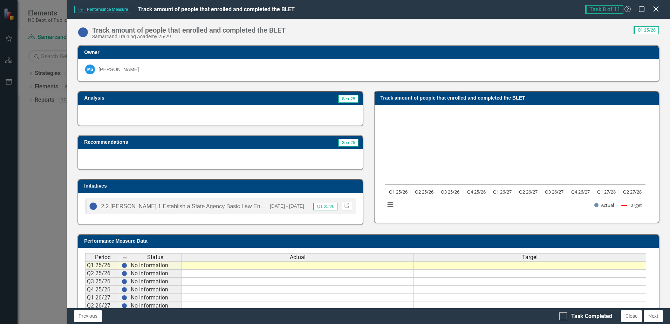
click at [655, 10] on icon at bounding box center [655, 8] width 5 height 5
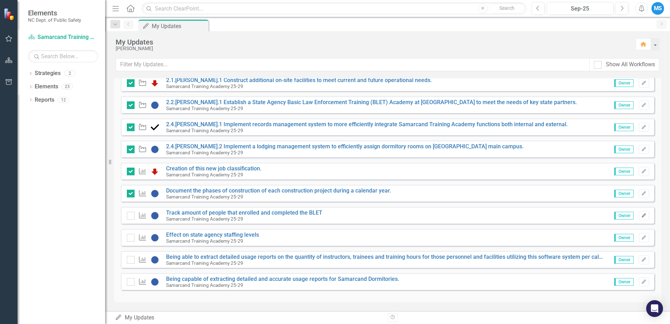
click at [641, 216] on icon "Edit" at bounding box center [643, 215] width 5 height 4
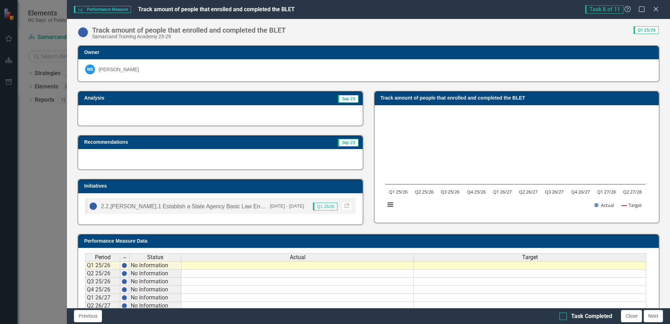
click at [564, 316] on div at bounding box center [563, 316] width 8 height 8
click at [564, 316] on input "Task Completed" at bounding box center [561, 314] width 5 height 5
checkbox input "true"
click at [281, 266] on td at bounding box center [297, 265] width 232 height 8
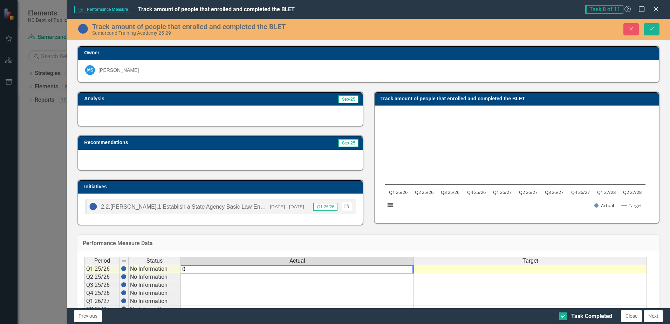
type textarea "0"
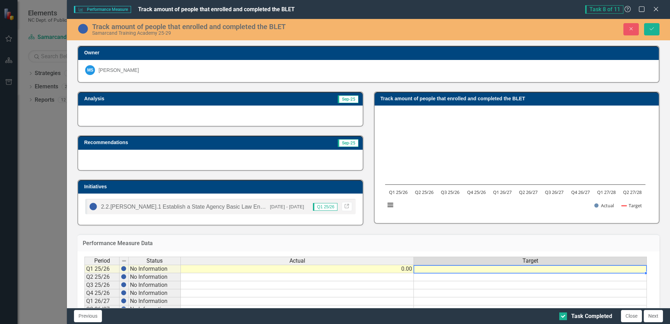
click at [455, 268] on td at bounding box center [530, 268] width 233 height 8
type textarea "0"
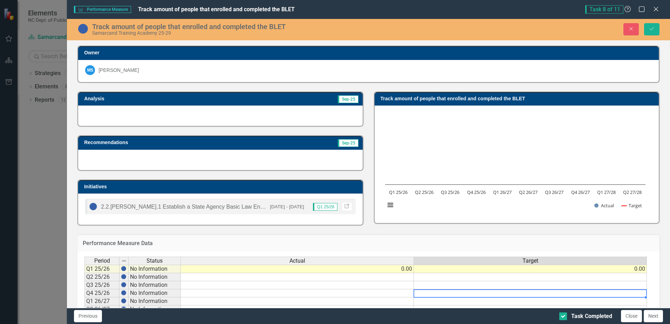
click at [466, 290] on td at bounding box center [530, 293] width 233 height 8
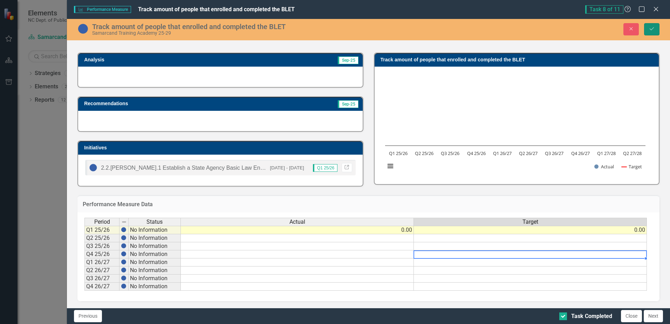
click at [650, 27] on icon "Save" at bounding box center [651, 28] width 6 height 5
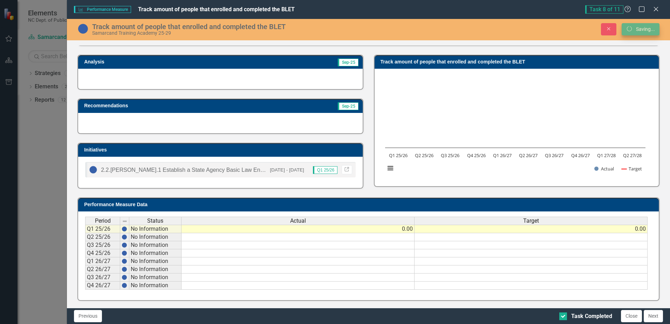
scroll to position [37, 0]
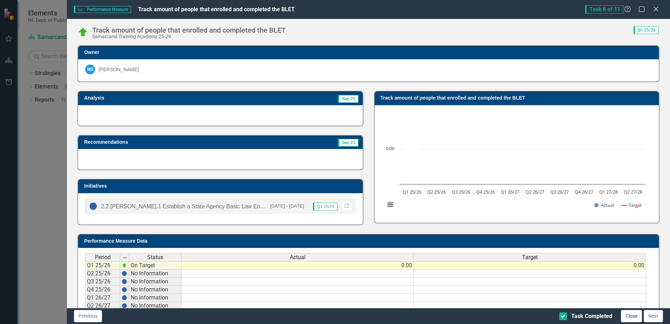
click at [630, 317] on button "Close" at bounding box center [631, 316] width 21 height 12
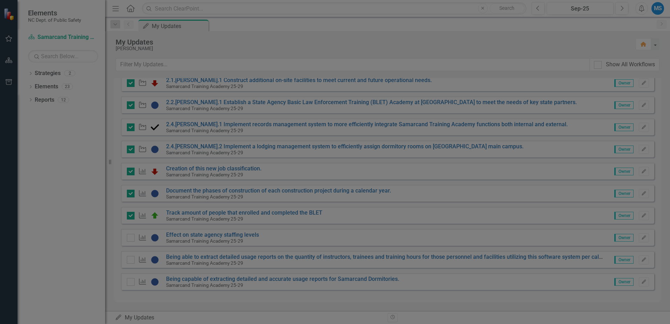
checkbox input "true"
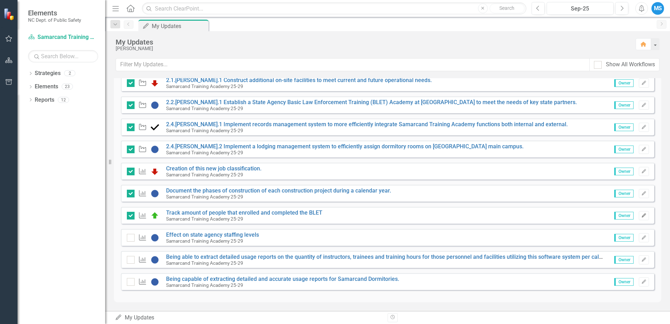
click at [641, 217] on icon "Edit" at bounding box center [643, 215] width 5 height 4
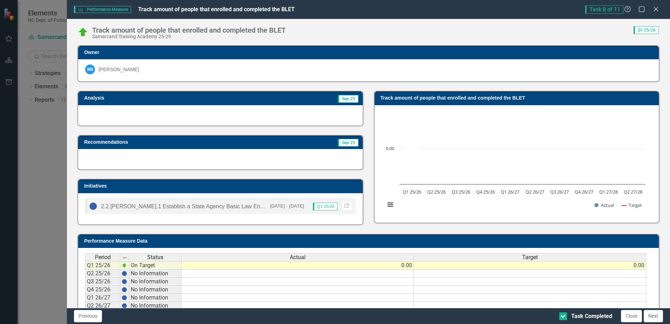
click at [547, 266] on td "0.00" at bounding box center [530, 265] width 232 height 8
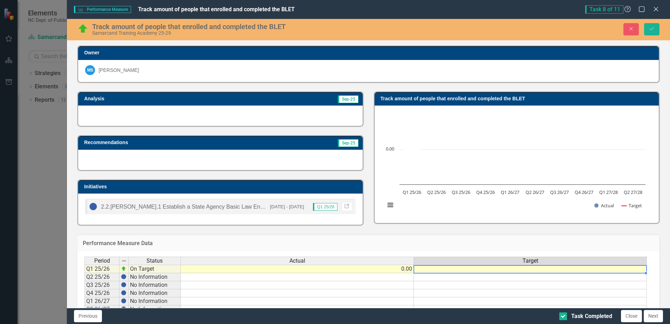
click at [394, 269] on td "0.00" at bounding box center [297, 268] width 233 height 8
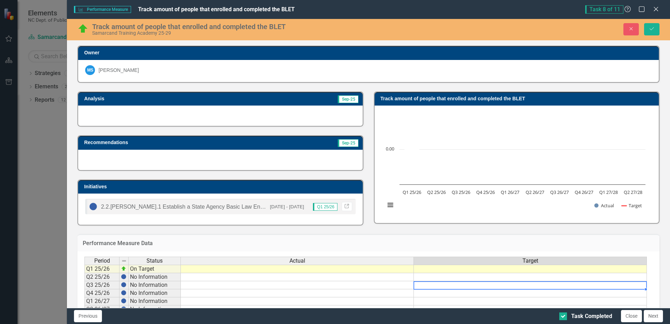
click at [457, 288] on td at bounding box center [530, 285] width 233 height 8
click at [649, 27] on icon "Save" at bounding box center [651, 28] width 6 height 5
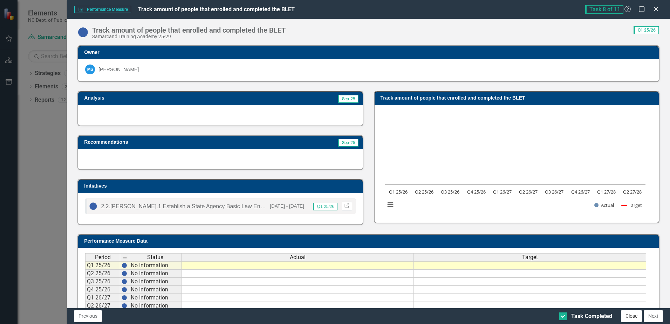
click at [633, 317] on button "Close" at bounding box center [631, 316] width 21 height 12
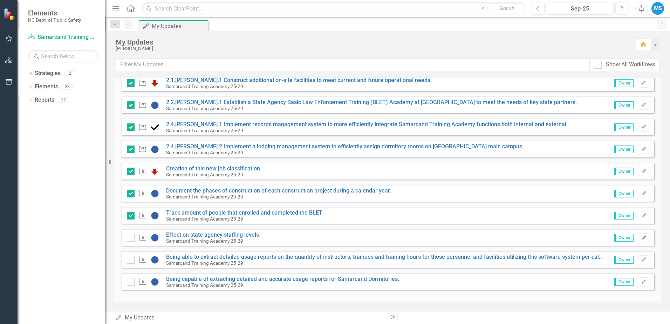
click at [641, 238] on icon "button" at bounding box center [643, 237] width 4 height 4
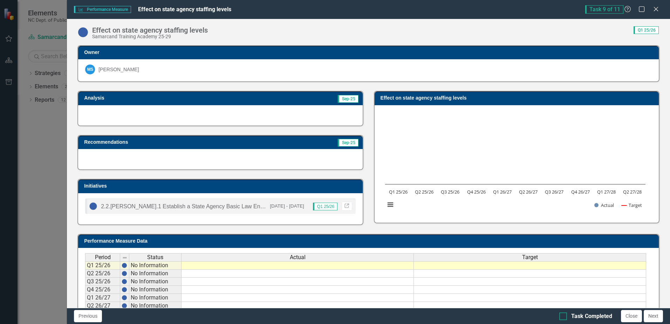
click at [565, 316] on div at bounding box center [563, 316] width 8 height 8
click at [564, 316] on input "Task Completed" at bounding box center [561, 314] width 5 height 5
checkbox input "true"
click at [629, 316] on button "Close" at bounding box center [631, 316] width 21 height 12
checkbox input "true"
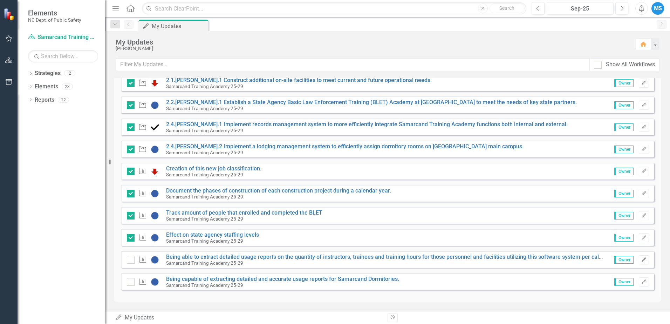
click at [639, 261] on button "Edit" at bounding box center [644, 259] width 10 height 9
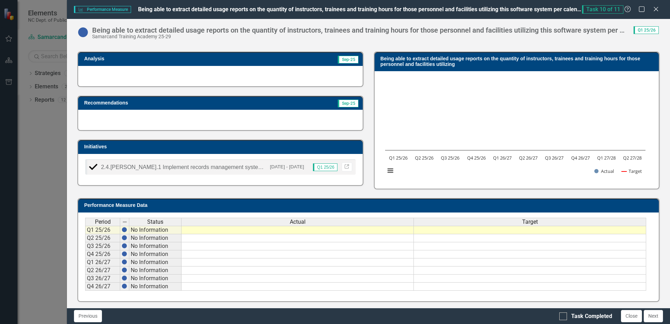
scroll to position [40, 0]
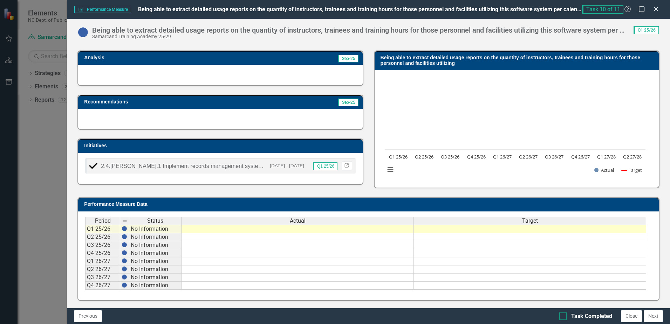
click at [560, 315] on input "Task Completed" at bounding box center [561, 314] width 5 height 5
checkbox input "true"
click at [634, 316] on button "Close" at bounding box center [631, 316] width 21 height 12
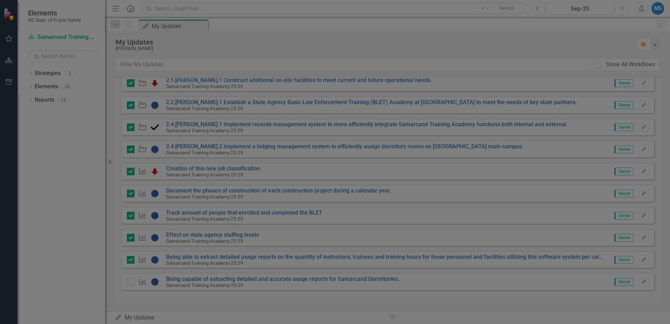
checkbox input "true"
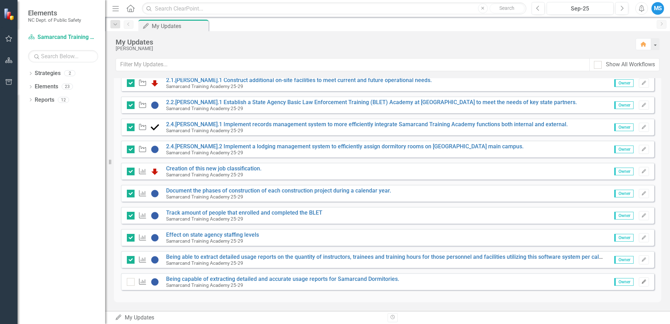
click at [641, 282] on icon "Edit" at bounding box center [643, 282] width 5 height 4
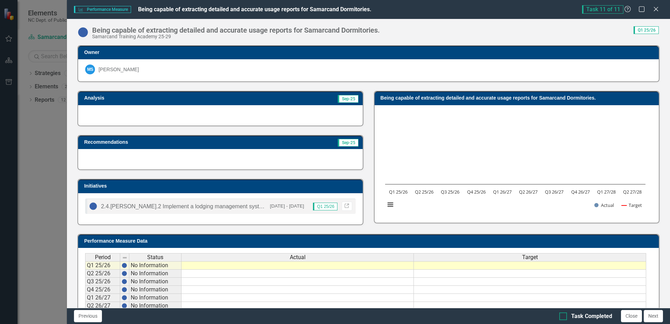
click at [568, 315] on div "Task Completed" at bounding box center [585, 316] width 53 height 8
click at [564, 315] on input "Task Completed" at bounding box center [561, 314] width 5 height 5
checkbox input "true"
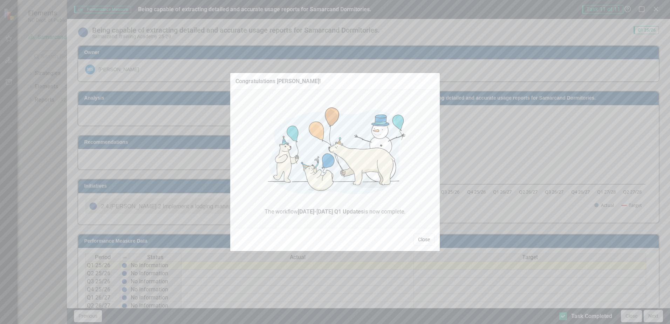
click at [424, 240] on button "Close" at bounding box center [423, 239] width 21 height 12
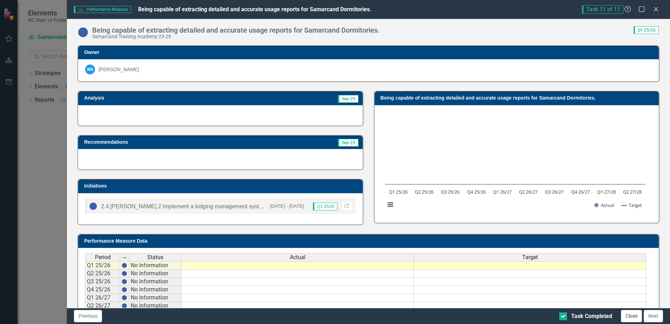
click at [634, 315] on button "Close" at bounding box center [631, 316] width 21 height 12
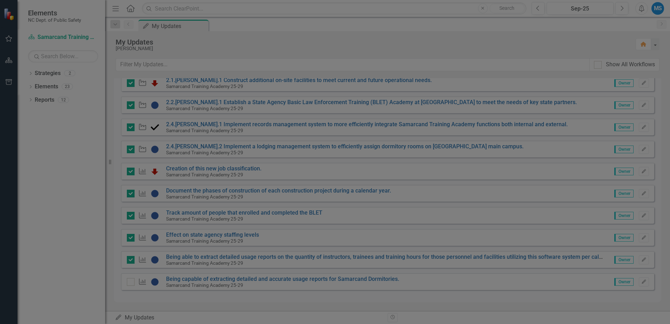
checkbox input "true"
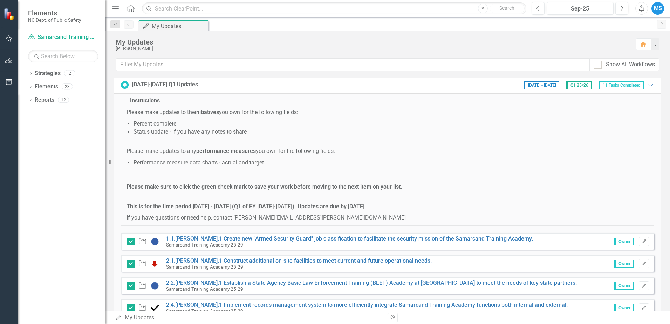
scroll to position [0, 0]
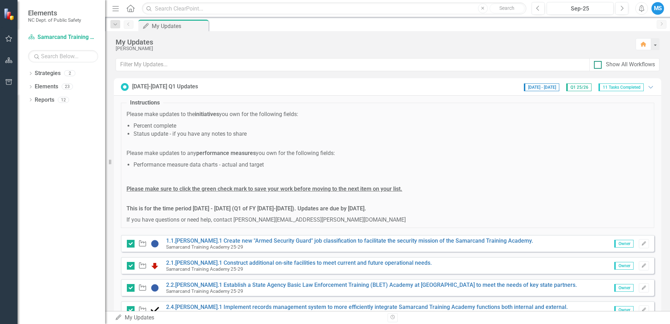
click at [598, 64] on input "Show All Workflows" at bounding box center [596, 63] width 5 height 5
click at [597, 64] on input "Show All Workflows" at bounding box center [596, 63] width 5 height 5
checkbox input "false"
click at [50, 36] on link "Strategy Samarcand Training Academy 25-29" at bounding box center [63, 37] width 70 height 8
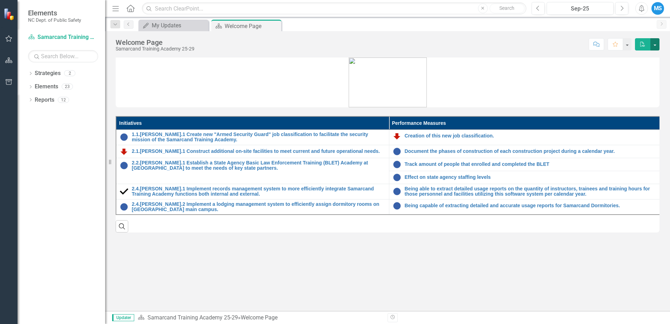
click at [656, 44] on button "button" at bounding box center [654, 44] width 9 height 12
click at [625, 84] on link "Email Email Page" at bounding box center [630, 84] width 57 height 13
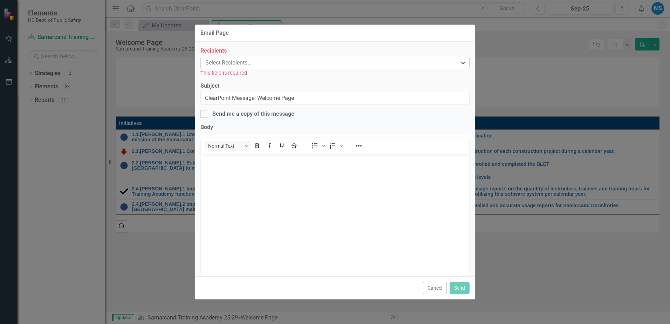
click at [259, 64] on div at bounding box center [329, 62] width 255 height 9
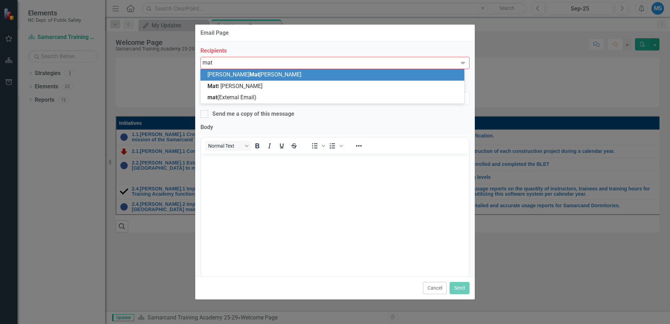
type input "matt"
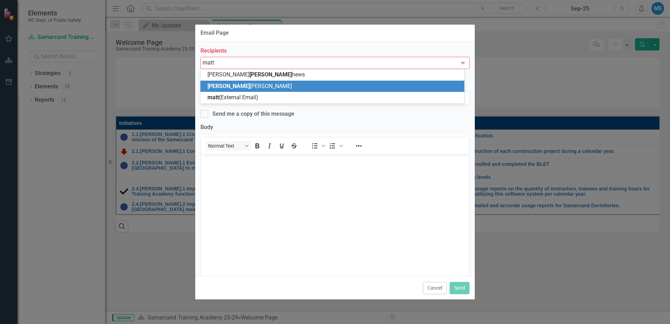
click at [245, 84] on div "[PERSON_NAME]" at bounding box center [333, 86] width 253 height 8
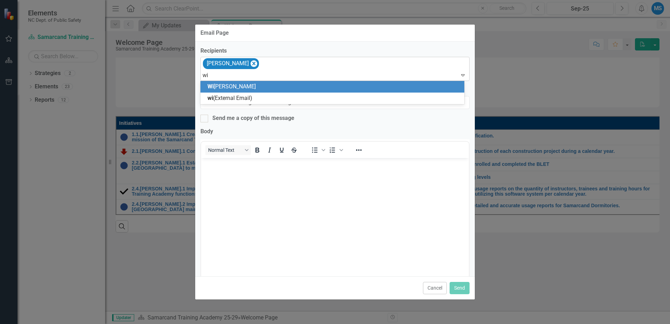
type input "w"
type input "Je"
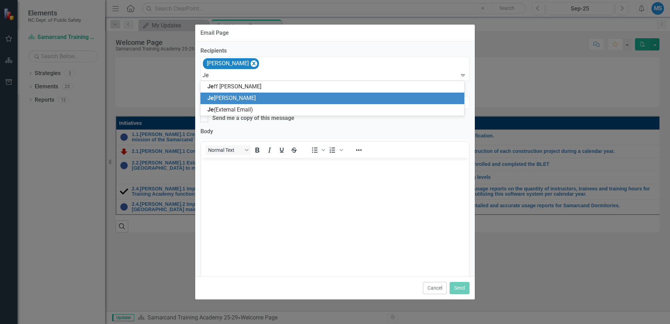
click at [235, 98] on span "Je rrell [PERSON_NAME]" at bounding box center [231, 98] width 48 height 7
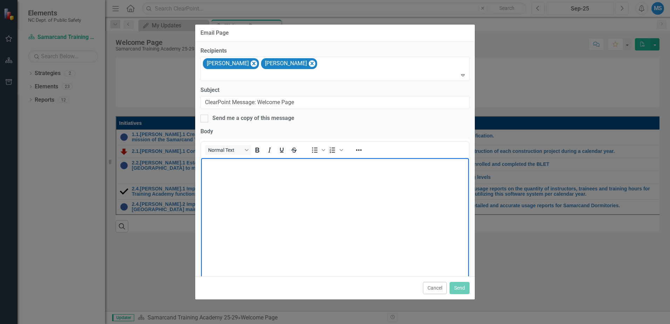
click at [232, 176] on body "Rich Text Area. Press ALT-0 for help." at bounding box center [335, 210] width 268 height 105
click at [246, 193] on body "Rich Text Area. Press ALT-0 for help." at bounding box center [335, 210] width 268 height 105
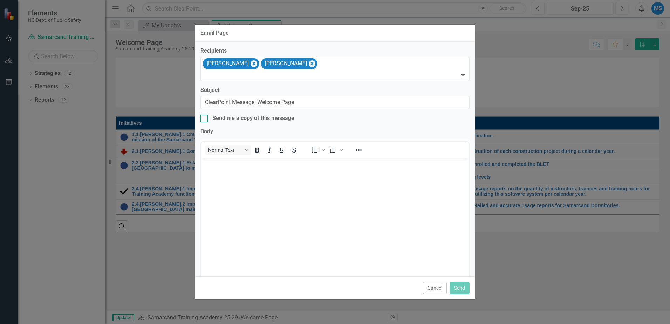
click at [204, 118] on input "Send me a copy of this message" at bounding box center [202, 117] width 5 height 5
checkbox input "true"
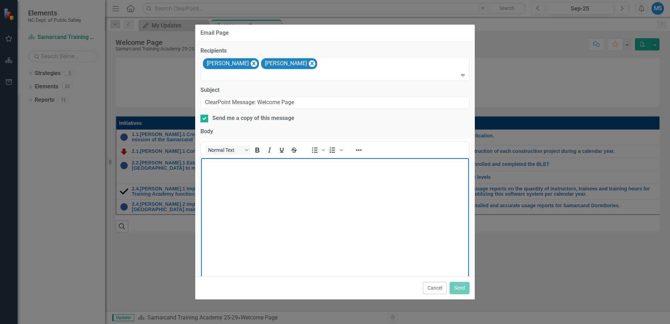
click at [224, 168] on body "Rich Text Area. Press ALT-0 for help." at bounding box center [335, 210] width 268 height 105
drag, startPoint x: 225, startPoint y: 163, endPoint x: 308, endPoint y: 190, distance: 86.6
click at [322, 202] on body "Good mororing" at bounding box center [335, 210] width 268 height 105
click at [247, 165] on p "Good mororing" at bounding box center [335, 163] width 264 height 8
click at [287, 178] on p "Our new strategic plan 1st quester has been updated." at bounding box center [335, 177] width 264 height 8
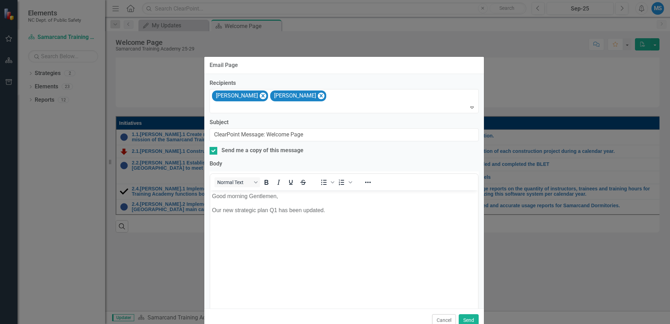
drag, startPoint x: 394, startPoint y: 35, endPoint x: 403, endPoint y: 72, distance: 38.2
click at [403, 67] on div "Email Page" at bounding box center [344, 65] width 280 height 17
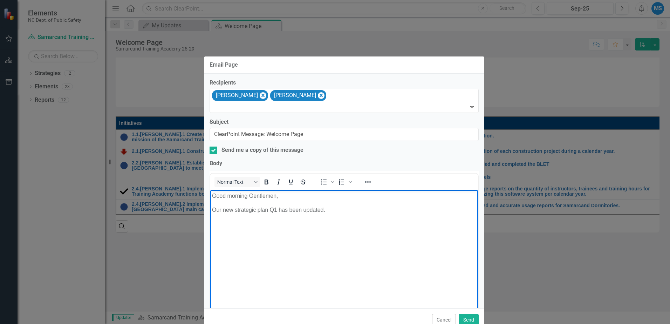
click at [234, 209] on p "Our new strategic plan Q1 has been updated." at bounding box center [344, 209] width 264 height 8
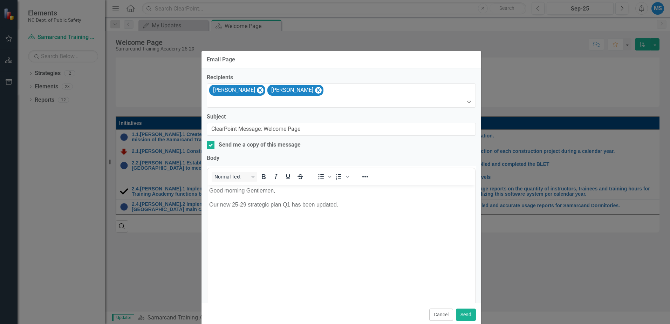
drag, startPoint x: 396, startPoint y: 64, endPoint x: 382, endPoint y: 18, distance: 48.2
click at [383, 51] on div "Email Page" at bounding box center [341, 59] width 280 height 17
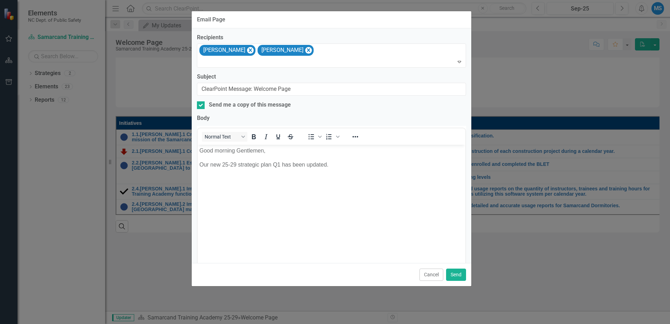
click at [206, 179] on body "Good morning Gentlemen, Our new 25-29 strategic plan Q1 has been updated." at bounding box center [332, 196] width 268 height 105
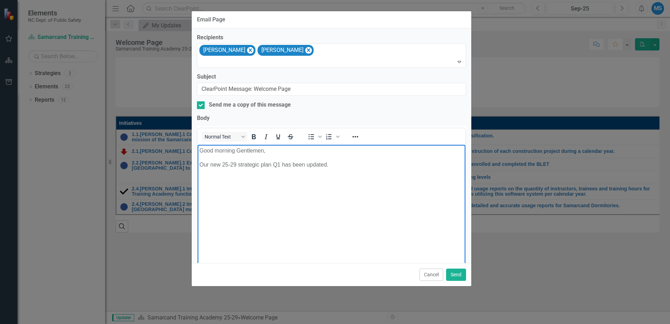
click at [331, 169] on body "Good morning Gentlemen, Our new 25-29 strategic plan Q1 has been updated." at bounding box center [332, 196] width 268 height 105
click at [459, 276] on button "Send" at bounding box center [456, 274] width 20 height 12
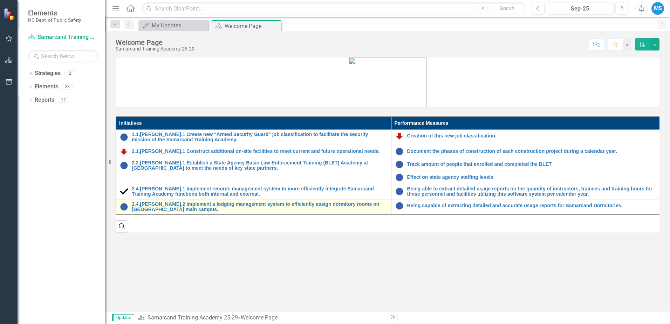
drag, startPoint x: 181, startPoint y: 276, endPoint x: 202, endPoint y: 199, distance: 79.5
click at [180, 275] on div "Initiatives Performance Measures 1.1.[PERSON_NAME].1 Create new "Armed Security…" at bounding box center [387, 183] width 565 height 253
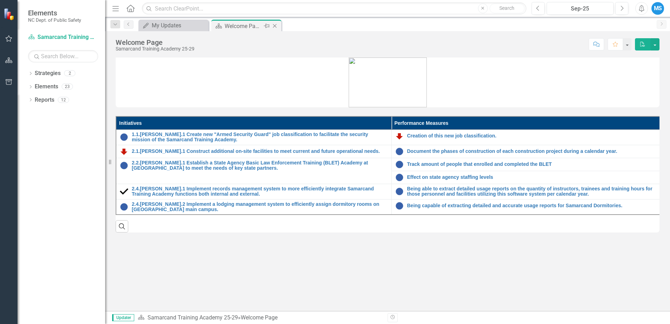
click at [234, 26] on div "Welcome Page" at bounding box center [243, 26] width 37 height 9
click at [171, 24] on div "My Updates" at bounding box center [175, 25] width 46 height 9
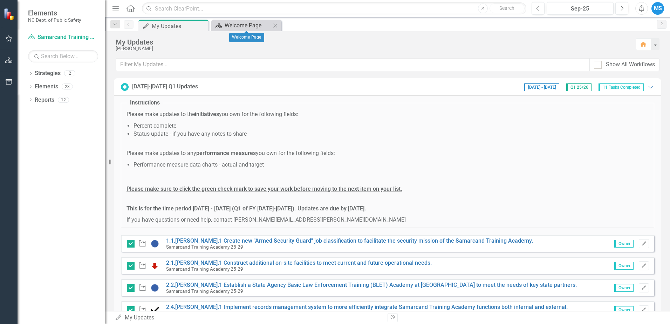
click at [240, 27] on div "Welcome Page" at bounding box center [248, 25] width 46 height 9
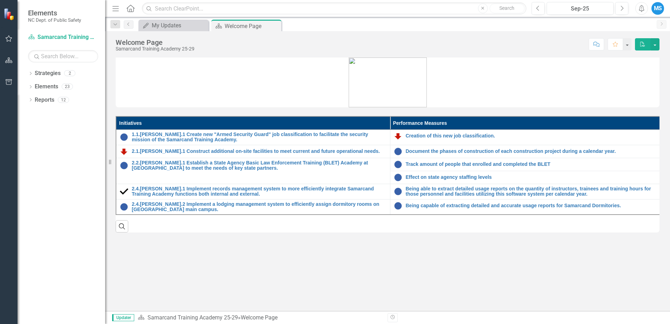
click at [215, 265] on div "Initiatives Performance Measures 1.1.[PERSON_NAME].1 Create new "Armed Security…" at bounding box center [387, 183] width 565 height 253
click at [237, 24] on div "Welcome Page" at bounding box center [243, 26] width 37 height 9
